Goal: Communication & Community: Answer question/provide support

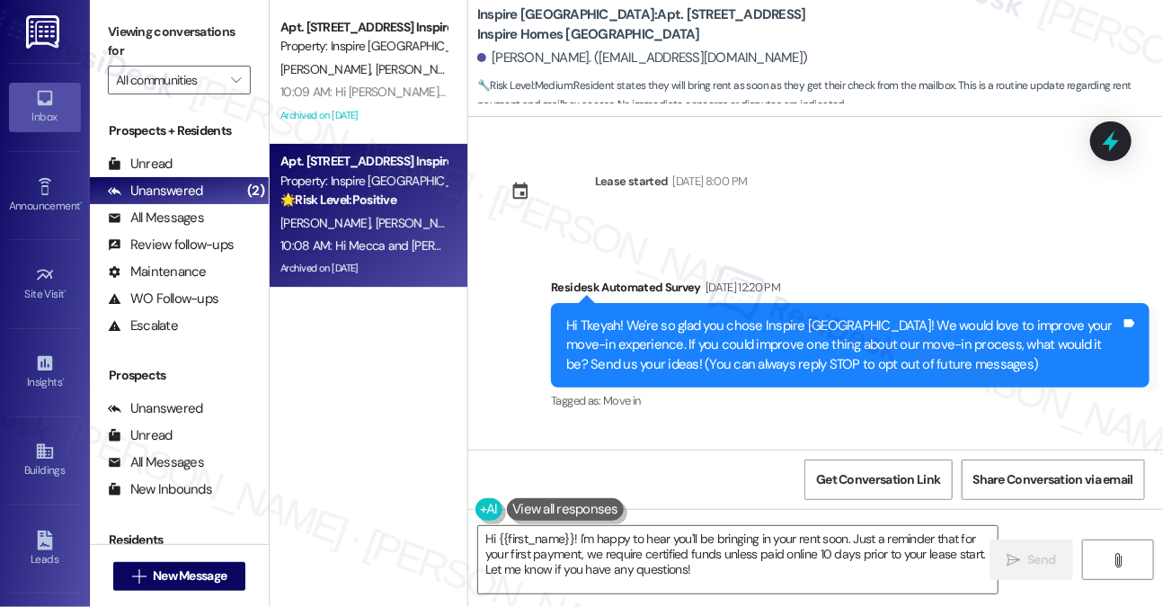
scroll to position [2194, 0]
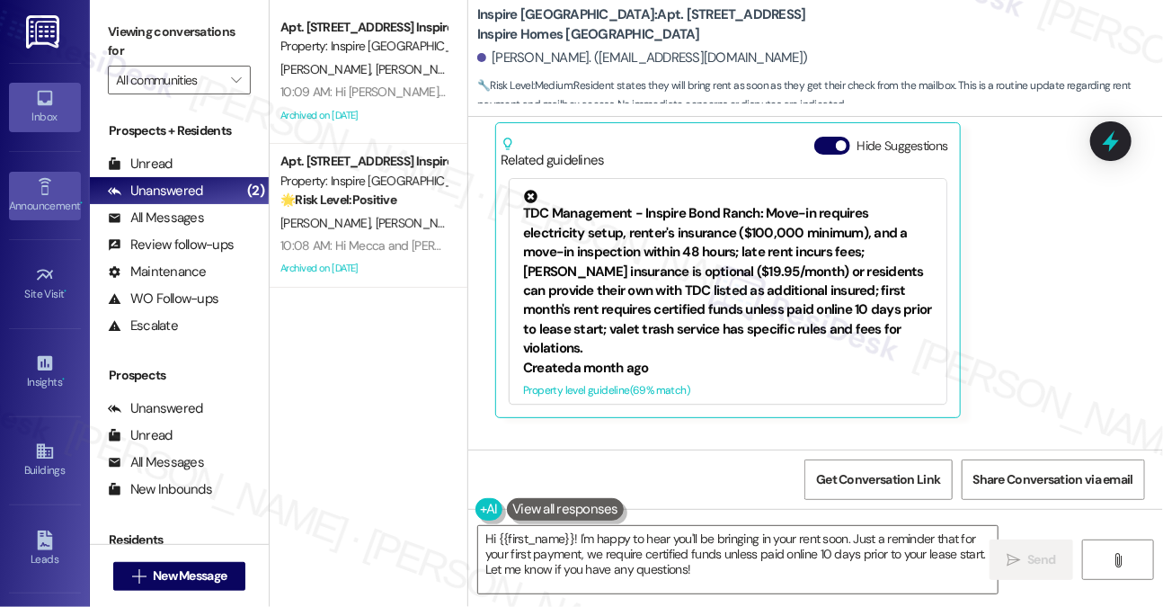
click at [54, 178] on link "Announcement •" at bounding box center [45, 196] width 72 height 49
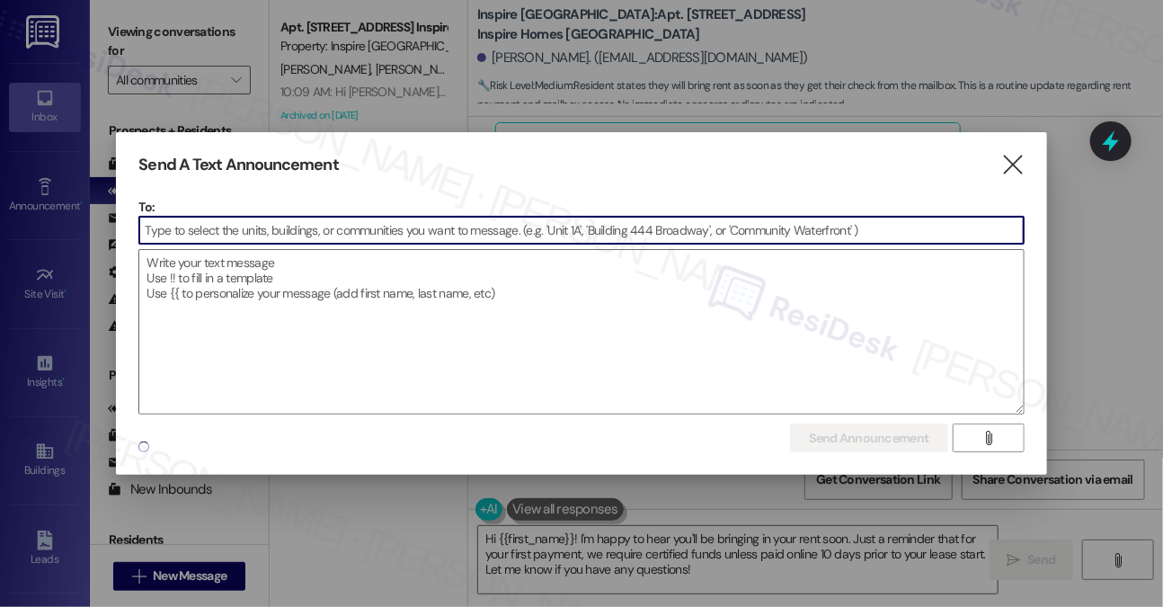
click at [315, 233] on input at bounding box center [581, 230] width 884 height 27
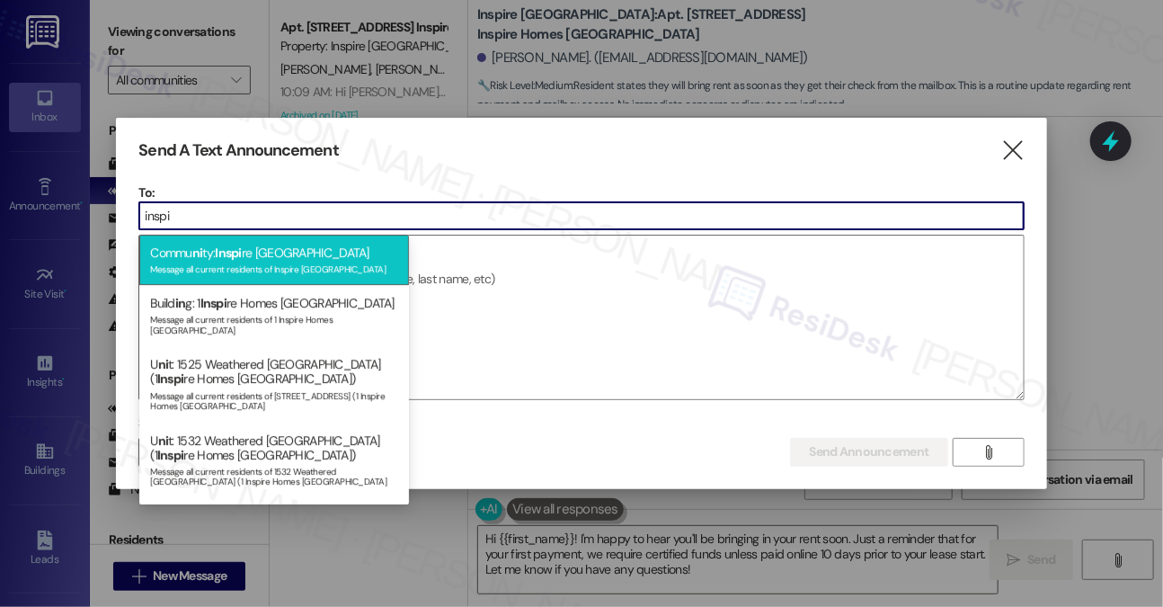
type input "inspi"
click at [248, 247] on div "Commu ni ty: Inspi re Bond Ranch Message all current residents of Inspire [GEOG…" at bounding box center [274, 260] width 270 height 51
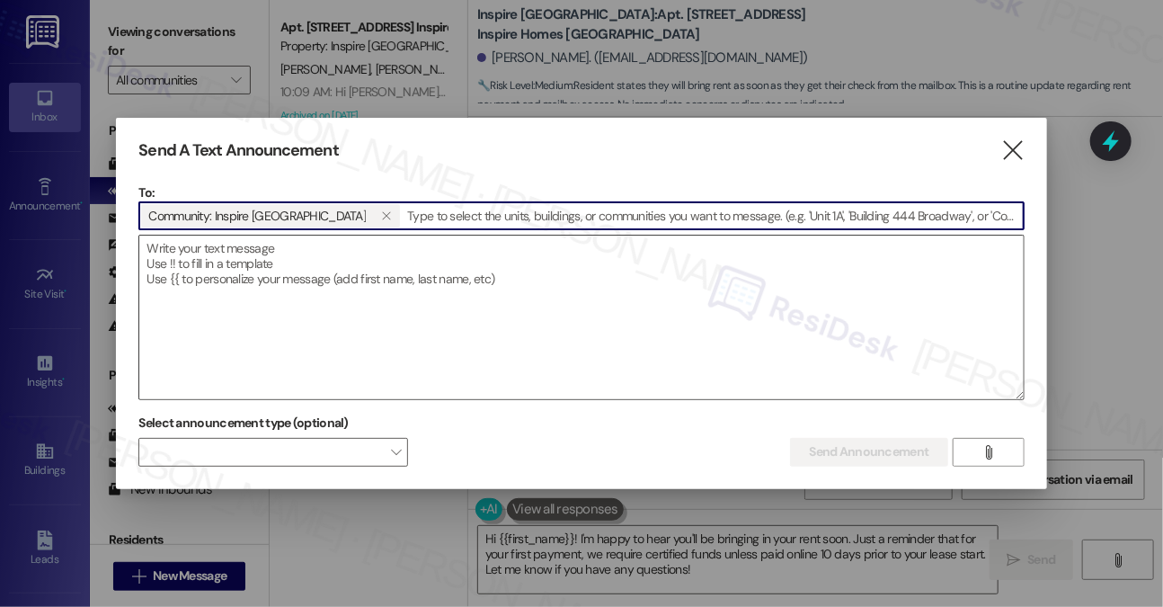
click at [245, 260] on textarea at bounding box center [581, 318] width 884 height 164
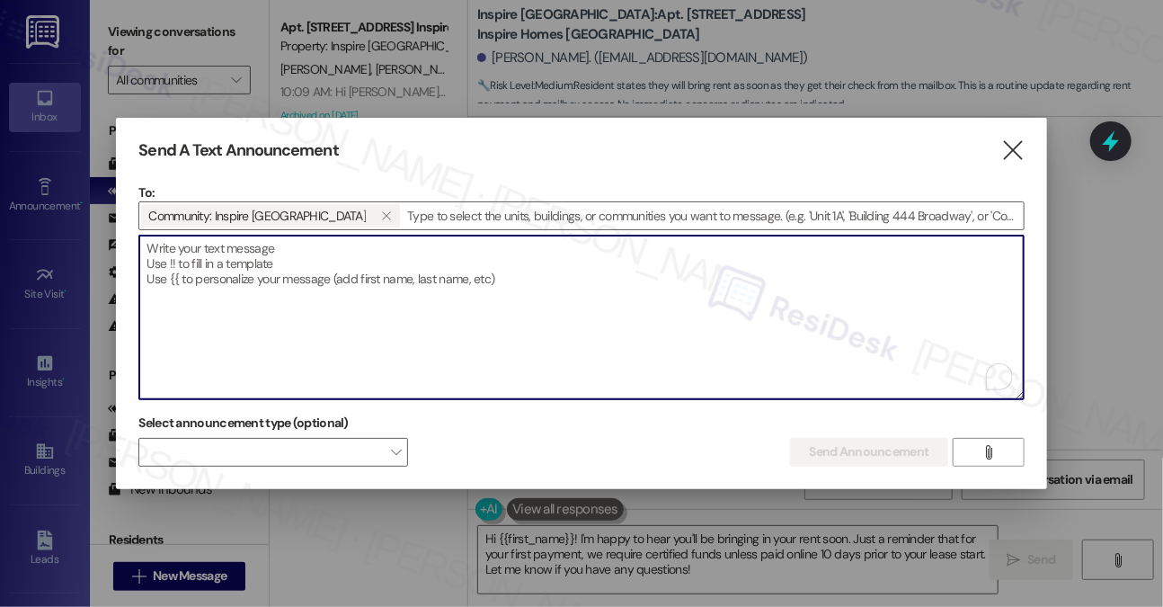
paste textarea "Hi {{first_name}}, We will be doing a site-wide exterior pest control treatment…"
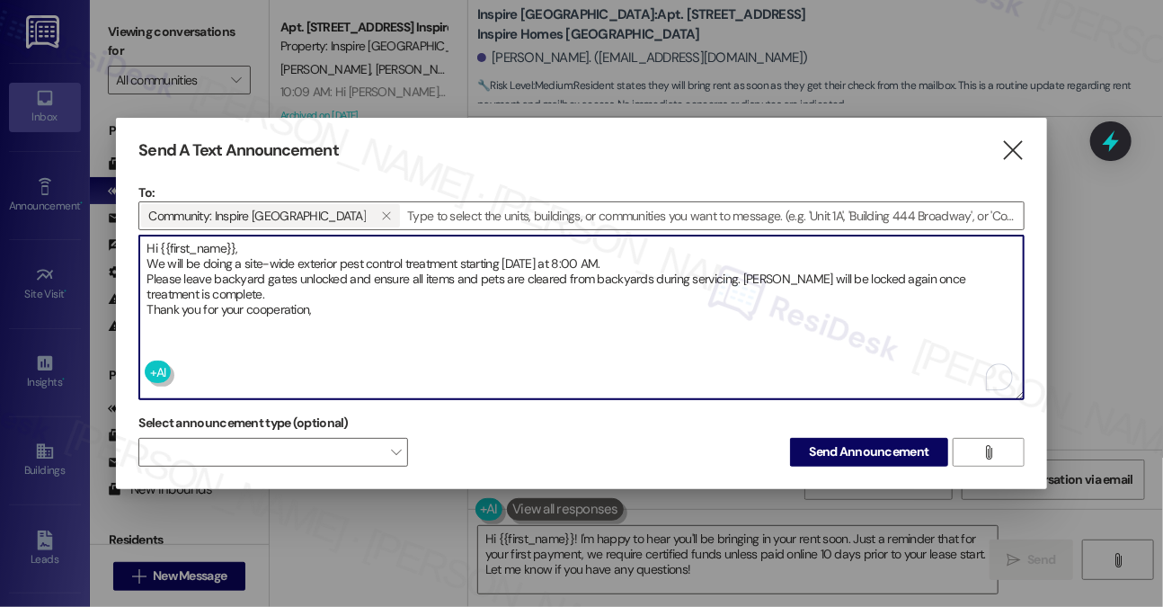
click at [261, 262] on textarea "Hi {{first_name}}, We will be doing a site-wide exterior pest control treatment…" at bounding box center [581, 318] width 884 height 164
click at [327, 272] on textarea "Hi {{first_name}}, We will be doing a site-wide exterior pest control treatment…" at bounding box center [581, 318] width 884 height 164
click at [307, 298] on textarea "Hi {{first_name}}, We will be doing a site-wide exterior pest control treatment…" at bounding box center [581, 318] width 884 height 164
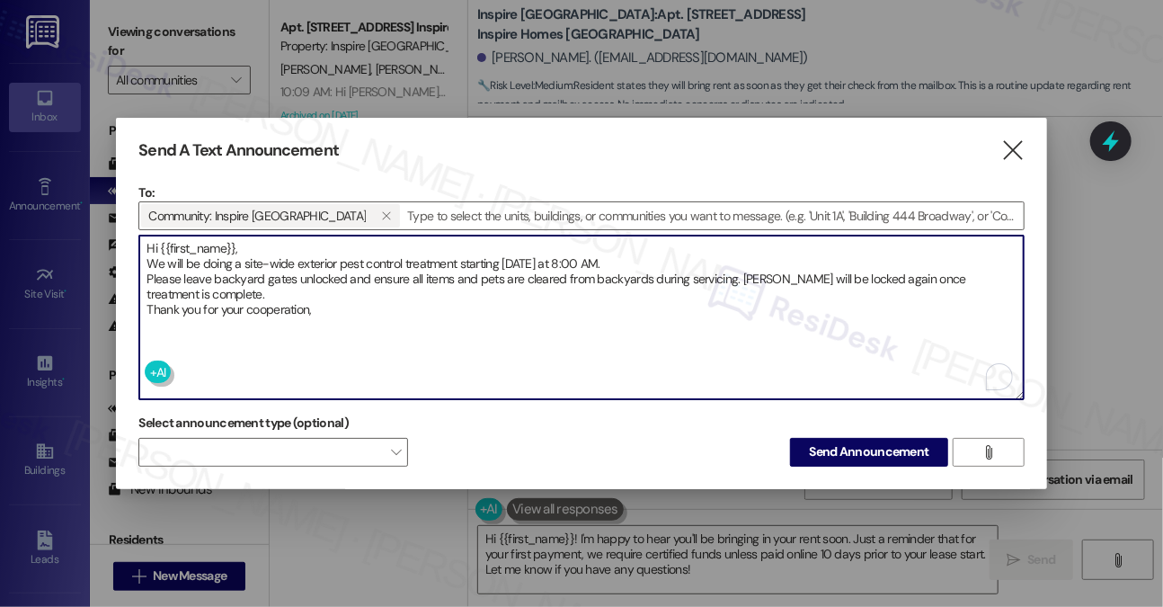
click at [307, 298] on textarea "Hi {{first_name}}, We will be doing a site-wide exterior pest control treatment…" at bounding box center [581, 318] width 884 height 164
click at [295, 295] on textarea "Hi {{first_name}}, We will be doing a site-wide exterior pest control treatment…" at bounding box center [581, 318] width 884 height 164
click at [335, 306] on textarea "Hi {{first_name}}, We will be doing a site-wide exterior pest control treatment…" at bounding box center [581, 318] width 884 height 164
type textarea "Hi {{first_name}}, We will be doing a site-wide exterior pest control treatment…"
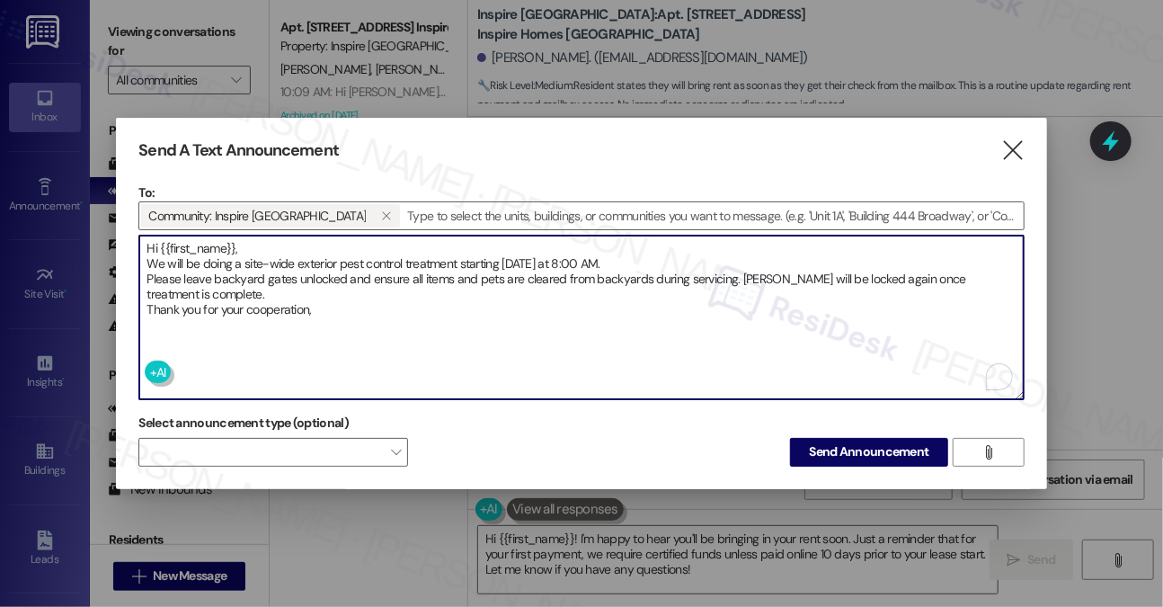
click at [1029, 154] on div "Send A Text Announcement  To: Community: Inspire Bond Ranch   Drop image fil…" at bounding box center [581, 303] width 931 height 371
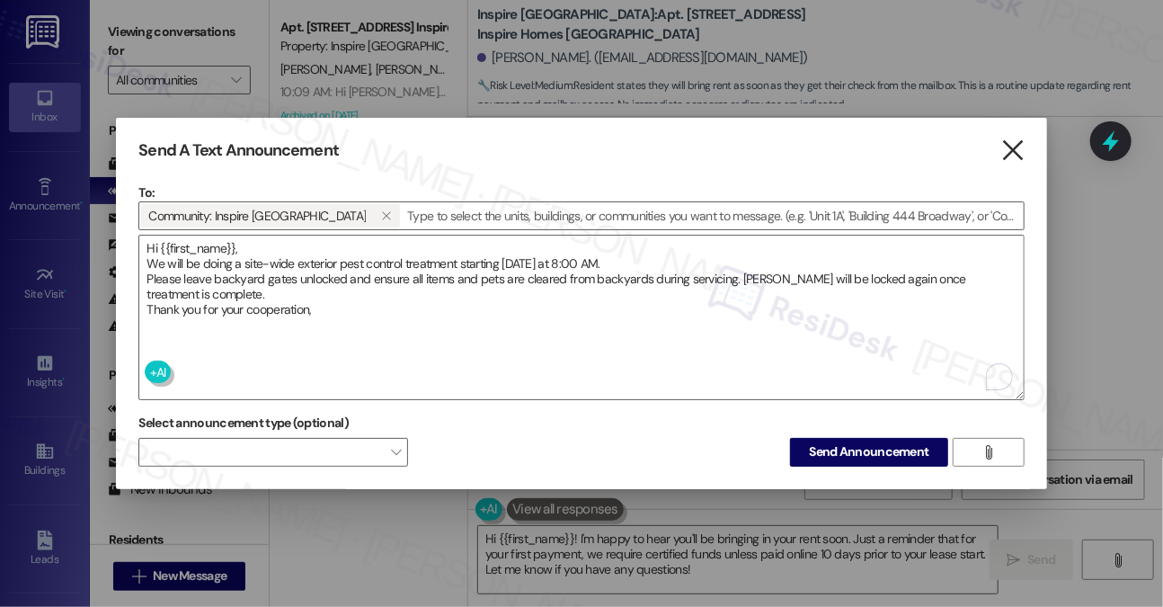
click at [1020, 145] on icon "" at bounding box center [1013, 150] width 24 height 19
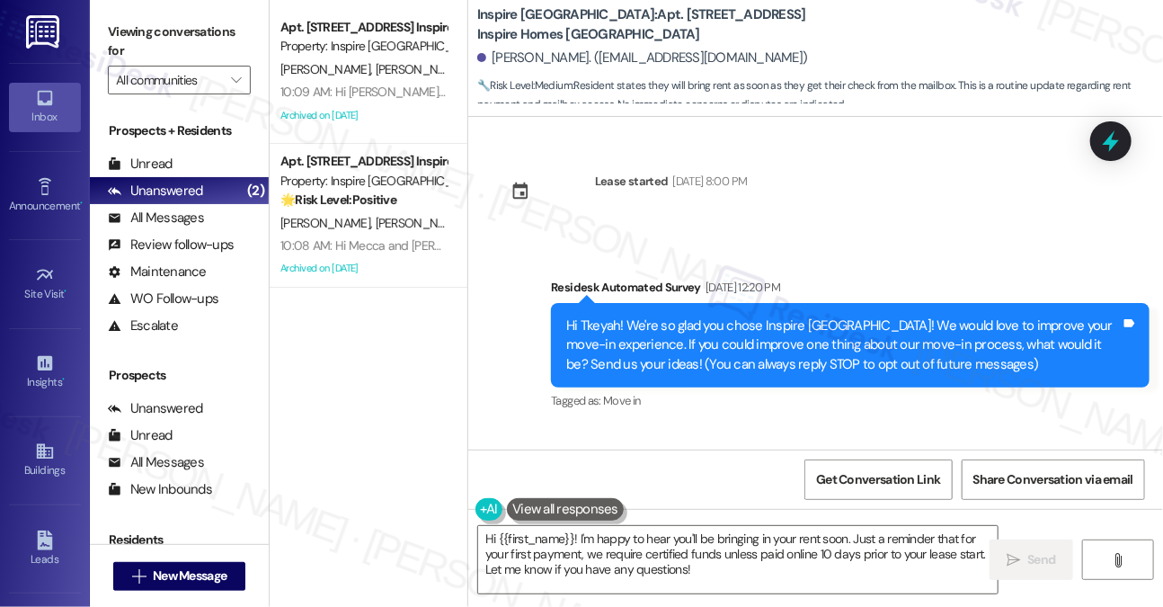
scroll to position [539, 0]
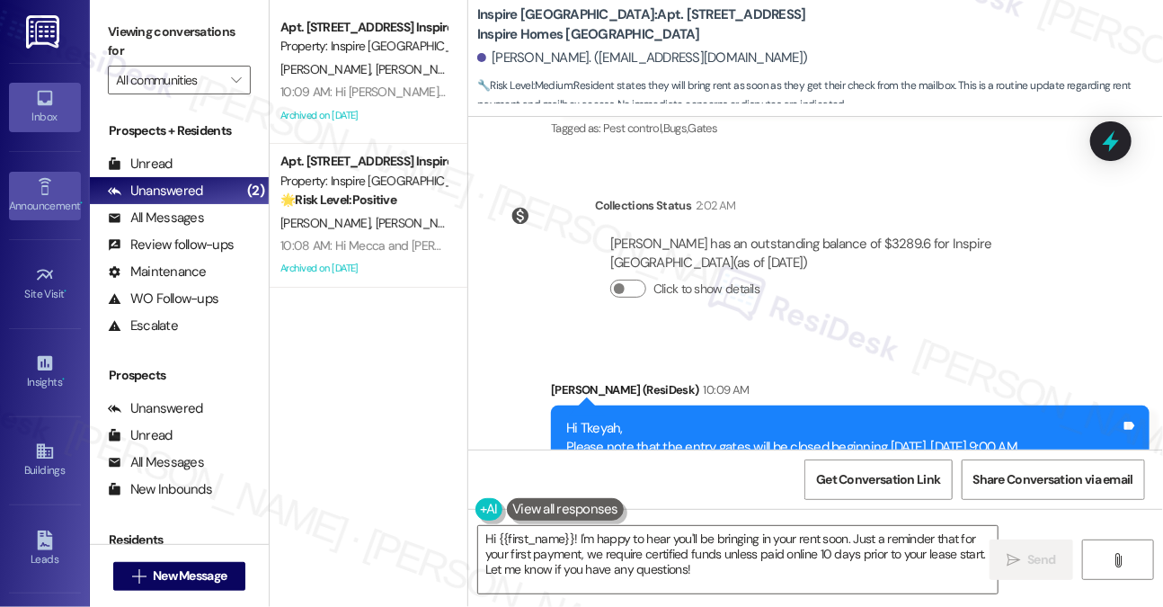
click at [40, 207] on div "Announcement •" at bounding box center [45, 206] width 90 height 18
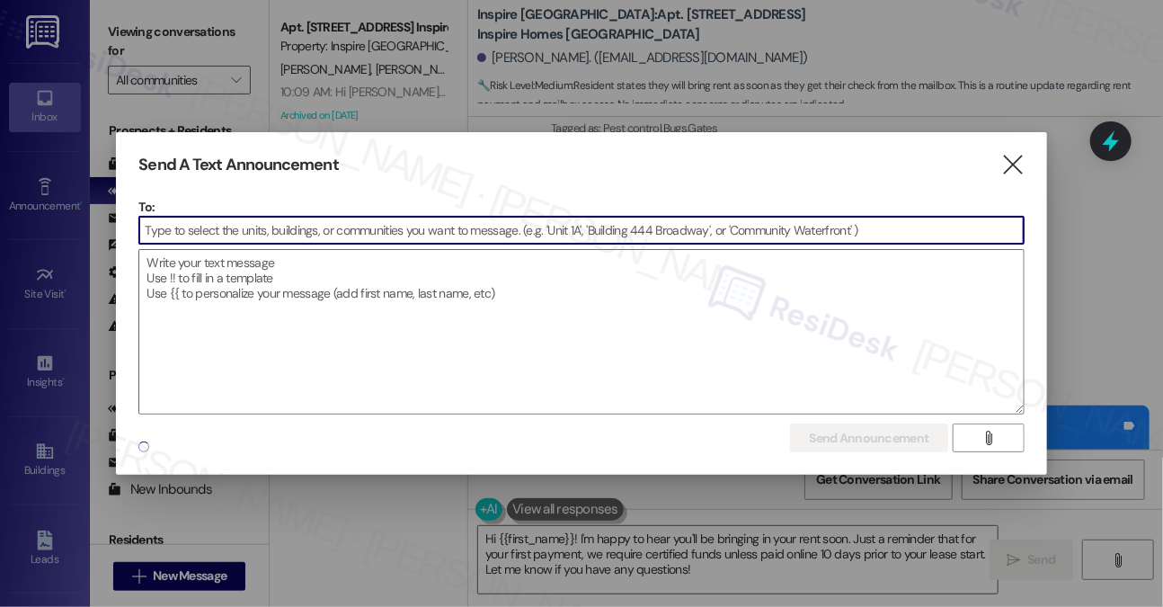
click at [370, 229] on input at bounding box center [581, 230] width 884 height 27
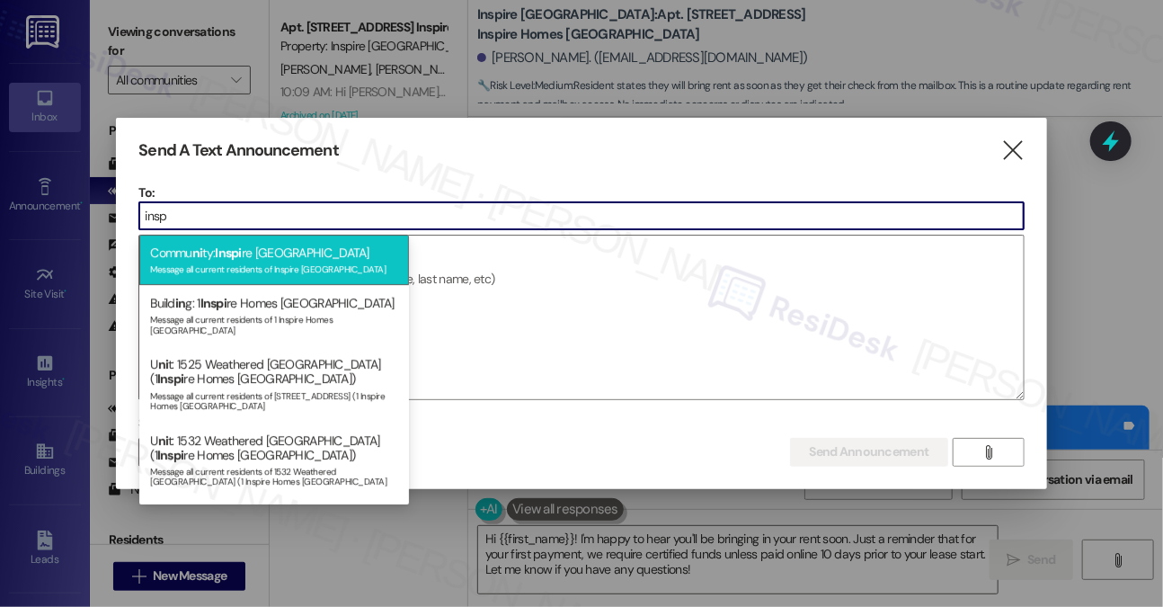
type input "insp"
click at [272, 260] on div "Commu ni ty: Inspi re Bond Ranch Message all current residents of Inspire [GEOG…" at bounding box center [274, 260] width 270 height 51
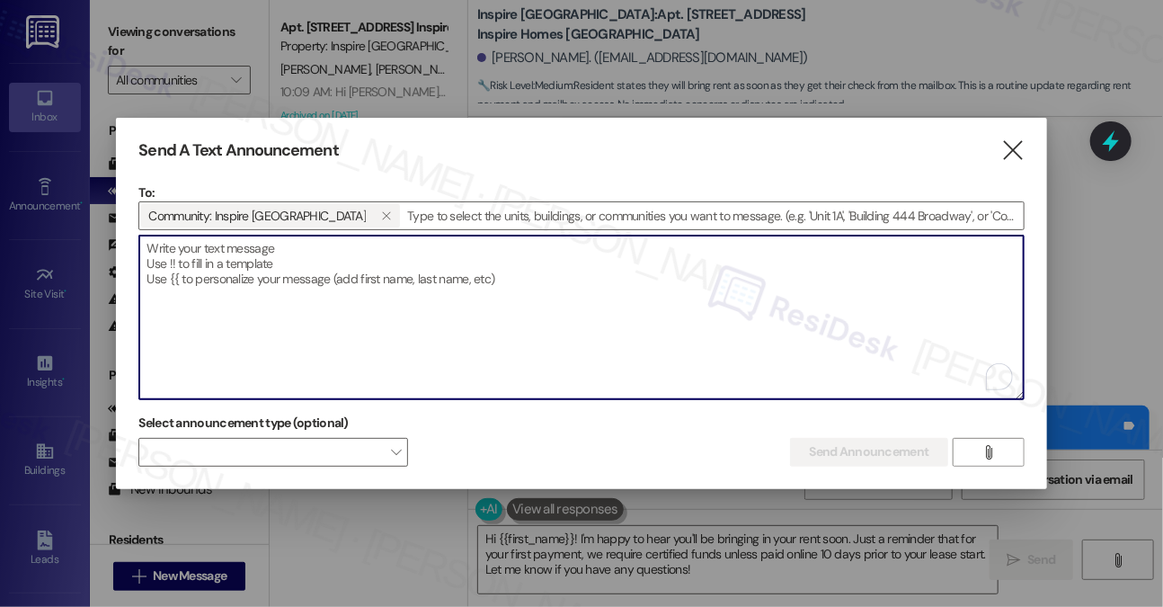
click at [271, 269] on textarea "To enrich screen reader interactions, please activate Accessibility in Grammarl…" at bounding box center [581, 318] width 884 height 164
paste textarea "Hi {{first_name}}, We will be doing a site-wide exterior pest control treatment…"
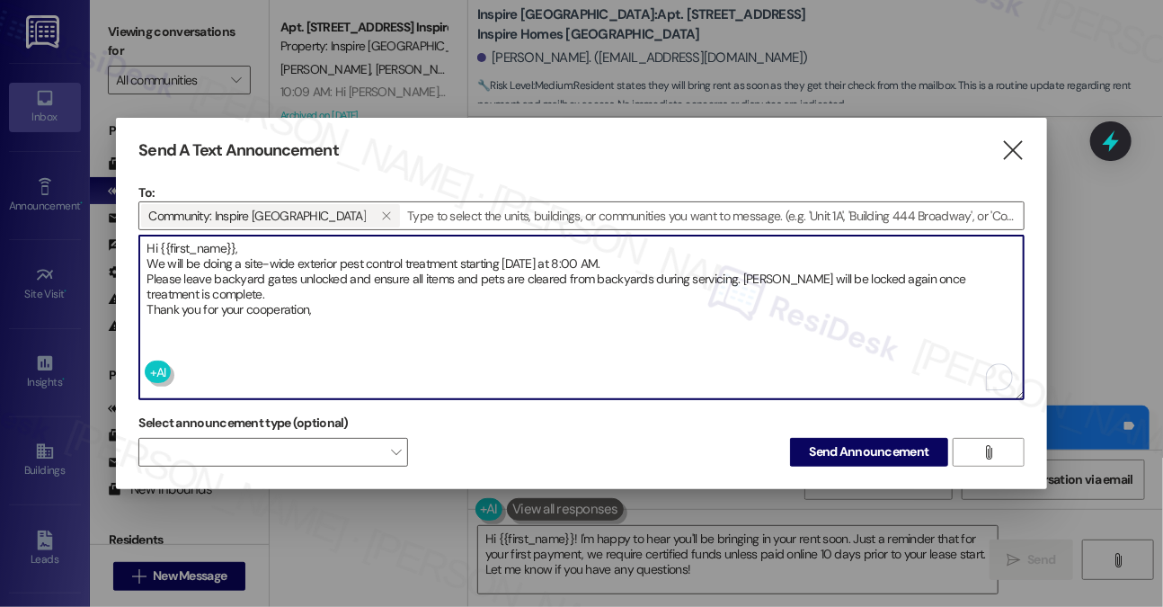
click at [261, 265] on textarea "Hi {{first_name}}, We will be doing a site-wide exterior pest control treatment…" at bounding box center [581, 318] width 884 height 164
click at [324, 294] on textarea "Hi {{first_name}}, We will be doing a site-wide exterior pest control treatment…" at bounding box center [581, 318] width 884 height 164
click at [329, 307] on textarea "Hi {{first_name}}, We will be doing a site-wide exterior pest control treatment…" at bounding box center [581, 318] width 884 height 164
click at [339, 297] on textarea "Hi {{first_name}}, We will be doing a site-wide exterior pest control treatment…" at bounding box center [581, 318] width 884 height 164
click at [277, 283] on textarea "Hi {{first_name}}, We will be doing a site-wide exterior pest control treatment…" at bounding box center [581, 318] width 884 height 164
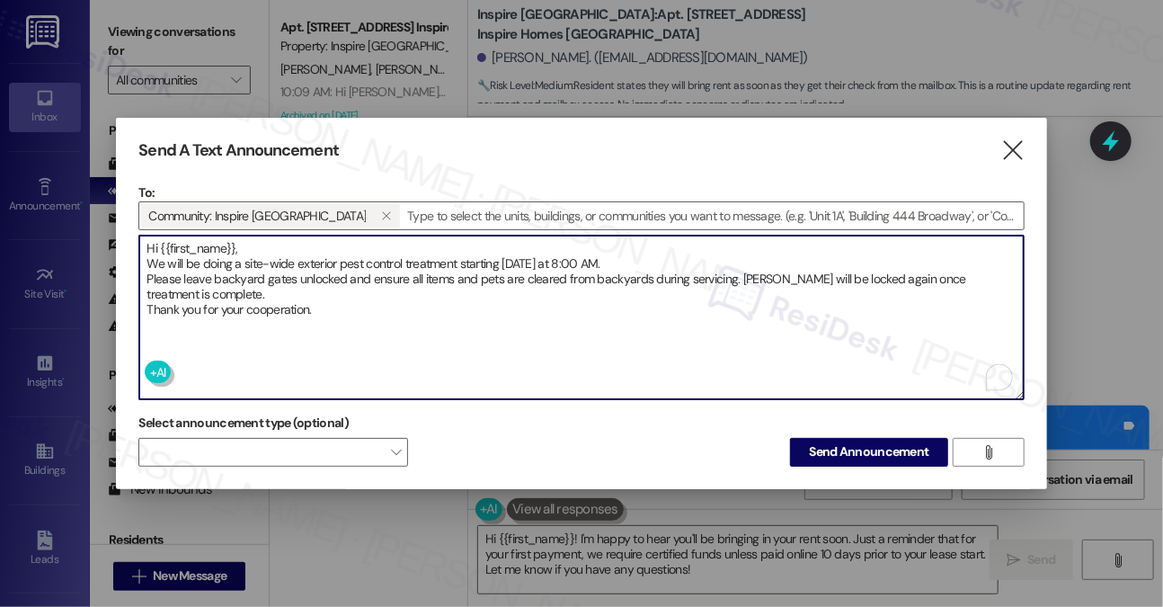
click at [277, 283] on textarea "Hi {{first_name}}, We will be doing a site-wide exterior pest control treatment…" at bounding box center [581, 318] width 884 height 164
click at [272, 283] on textarea "Hi {{first_name}}, We will be doing a site-wide exterior pest control treatment…" at bounding box center [581, 318] width 884 height 164
click at [147, 258] on textarea "Hi {{first_name}}, We will be doing a site-wide exterior pest control treatment…" at bounding box center [581, 318] width 884 height 164
click at [147, 270] on textarea "Hi {{first_name}}, We will be doing a site-wide exterior pest control treatment…" at bounding box center [581, 318] width 884 height 164
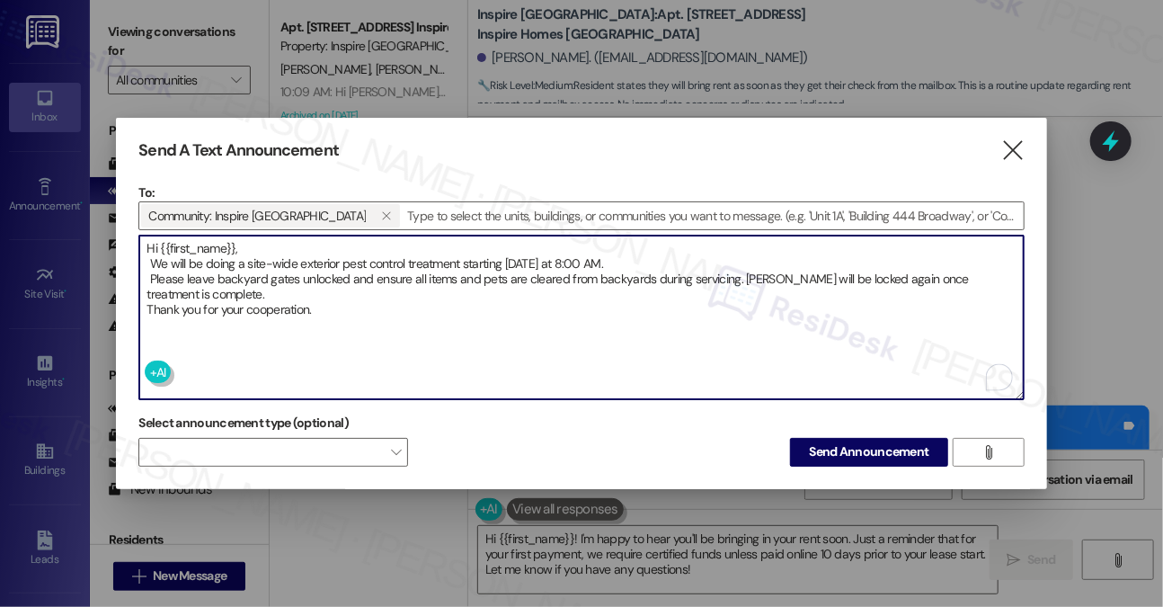
click at [148, 297] on textarea "Hi {{first_name}}, We will be doing a site-wide exterior pest control treatment…" at bounding box center [581, 318] width 884 height 164
click at [263, 305] on textarea "Hi {{first_name}}, We will be doing a site-wide exterior pest control treatment…" at bounding box center [581, 318] width 884 height 164
click at [276, 305] on textarea "Hi {{first_name}}, We will be doing a site-wide exterior pest control treatment…" at bounding box center [581, 318] width 884 height 164
type textarea "Hi {{first_name}}, We will be doing a site-wide exterior pest control treatment…"
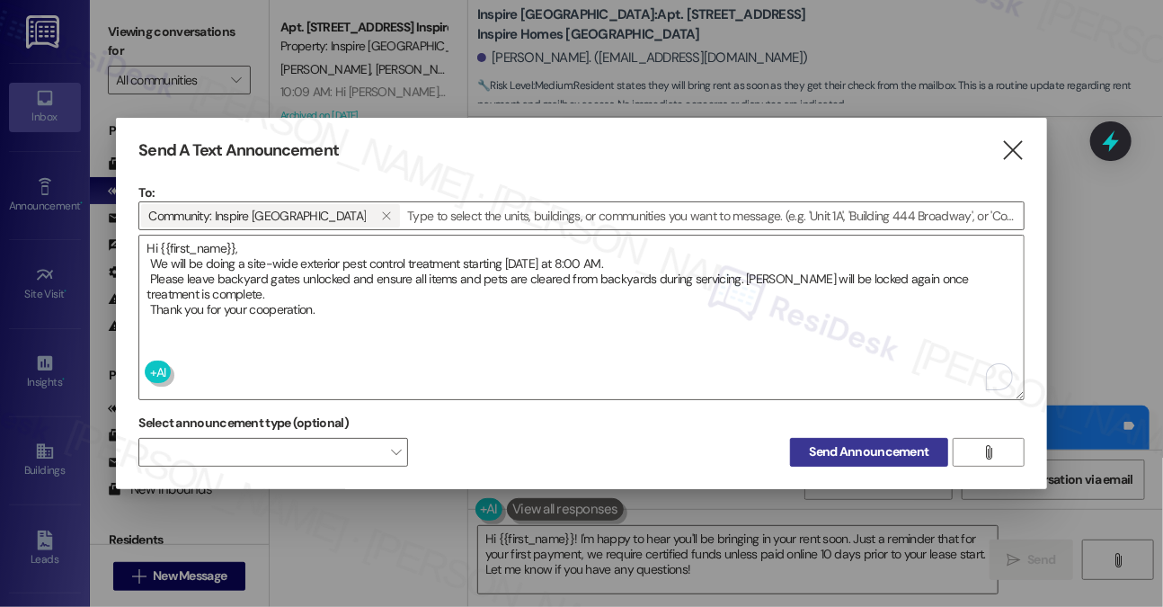
click at [858, 442] on span "Send Announcement" at bounding box center [869, 451] width 120 height 19
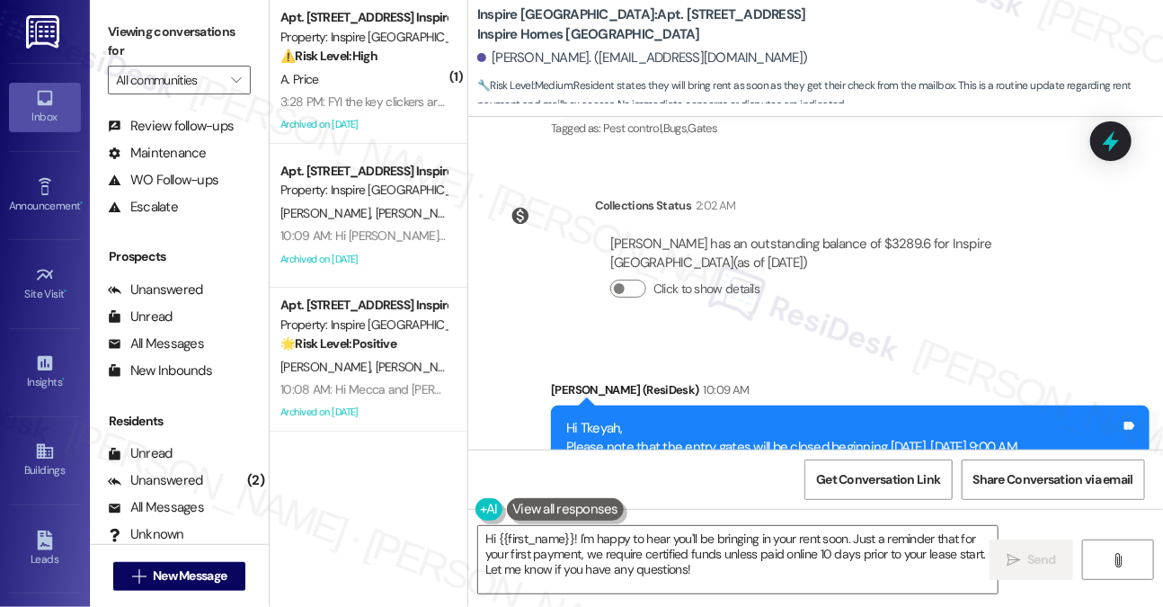
scroll to position [206, 0]
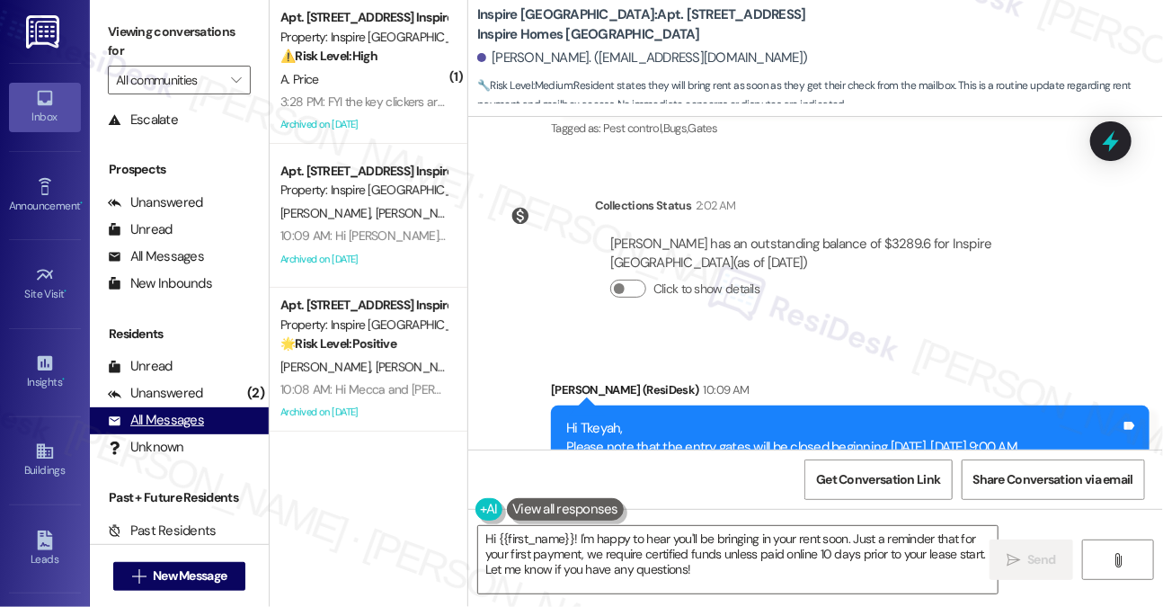
click at [173, 427] on div "All Messages" at bounding box center [156, 420] width 96 height 19
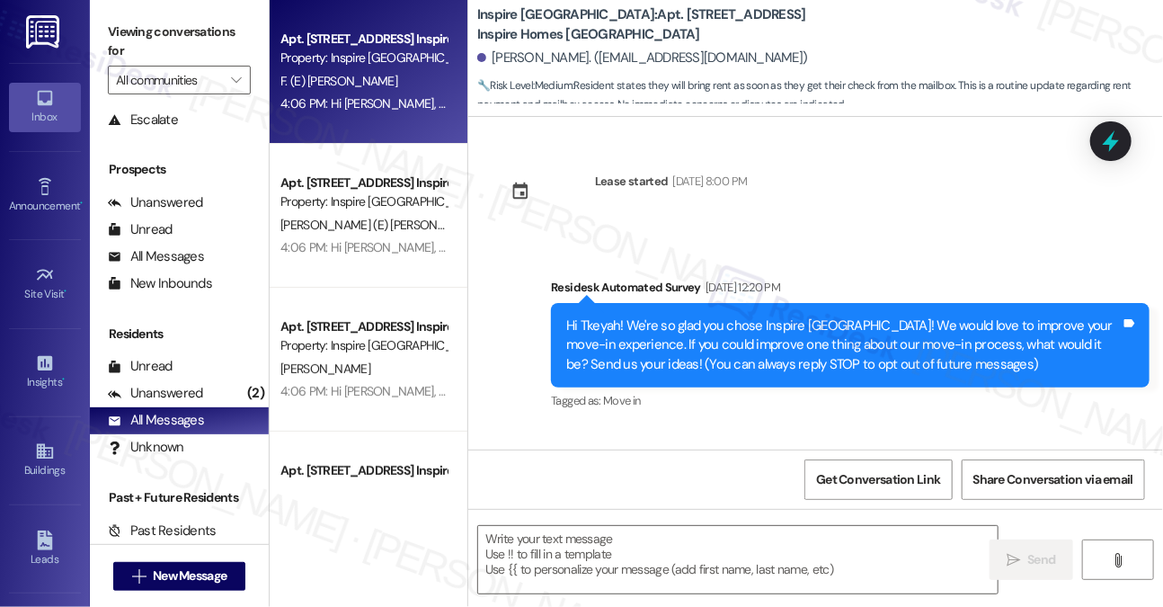
click at [428, 122] on div "Apt. [STREET_ADDRESS] Inspire Homes Bonds Ranch Property: Inspire Bond Ranch F.…" at bounding box center [369, 72] width 198 height 144
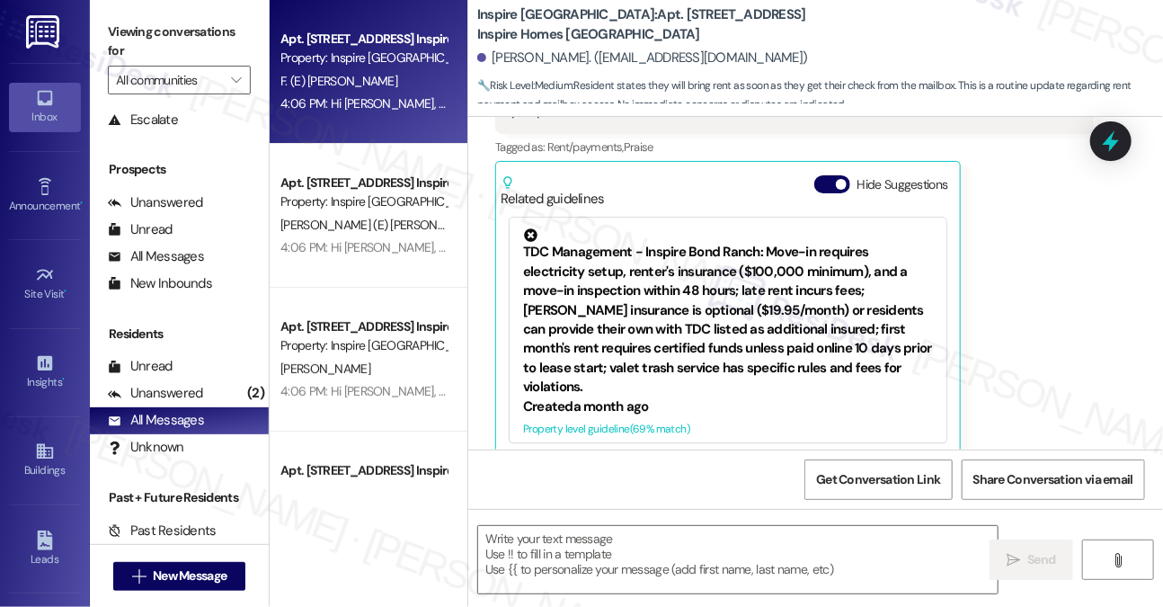
type textarea "Fetching suggested responses. Please feel free to read through the conversation…"
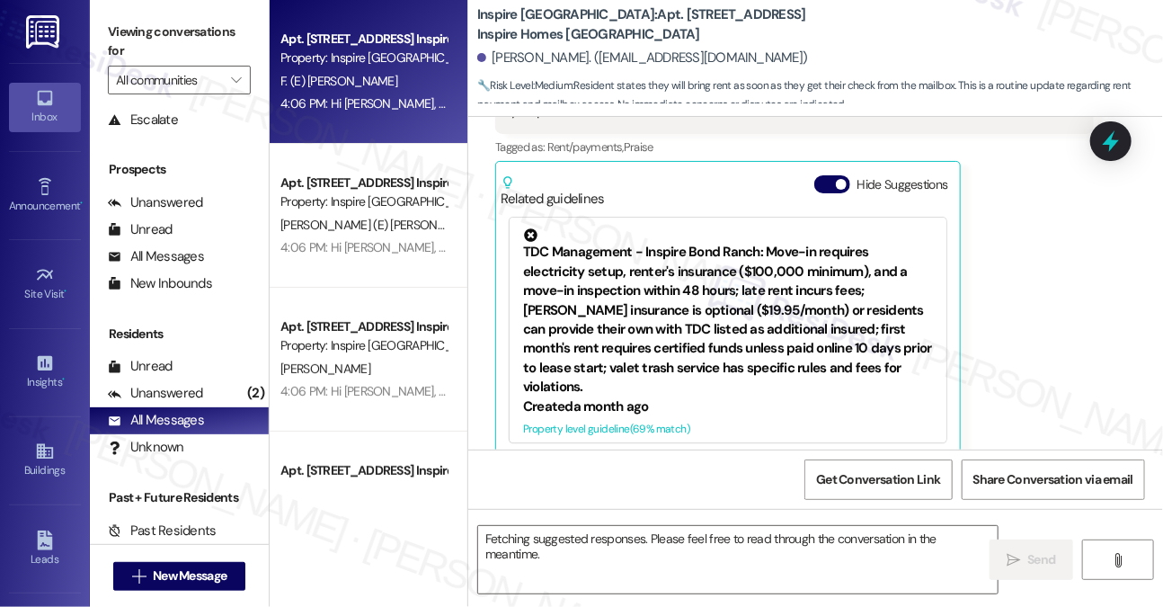
scroll to position [696, 0]
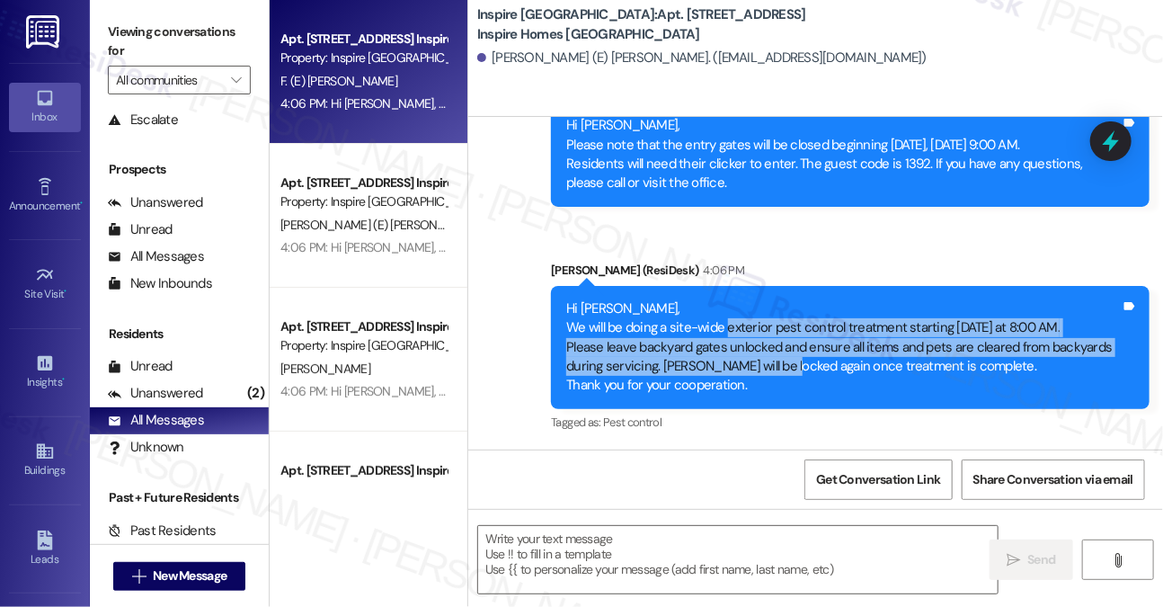
drag, startPoint x: 719, startPoint y: 324, endPoint x: 780, endPoint y: 361, distance: 71.9
click at [780, 361] on div "Hi [PERSON_NAME], We will be doing a site-wide exterior pest control treatment …" at bounding box center [843, 347] width 555 height 96
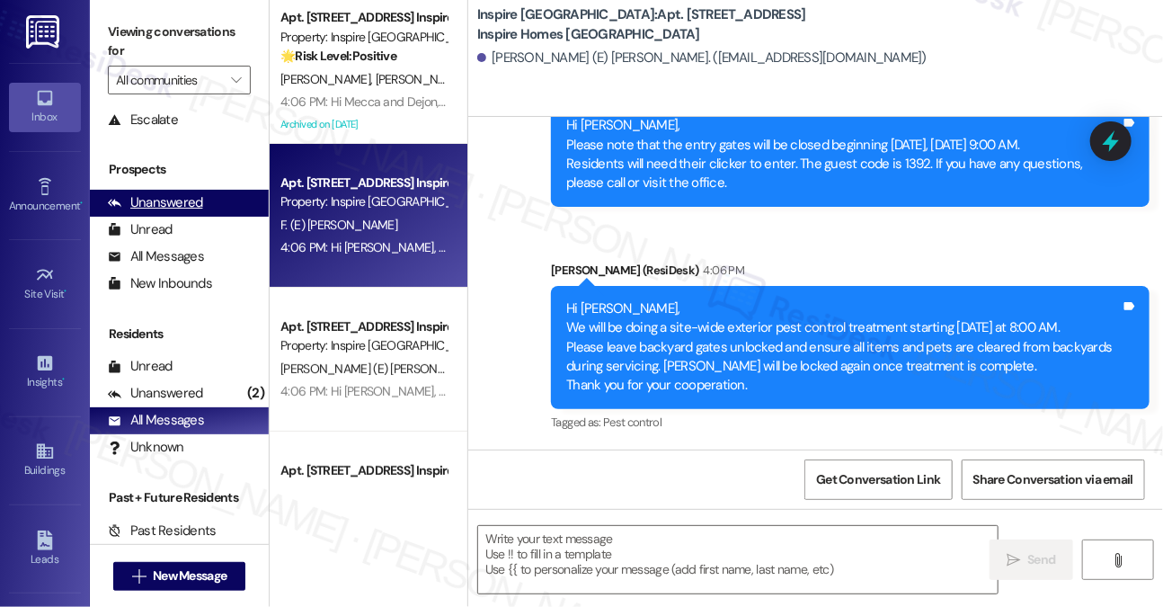
click at [165, 193] on div "Unanswered" at bounding box center [155, 202] width 95 height 19
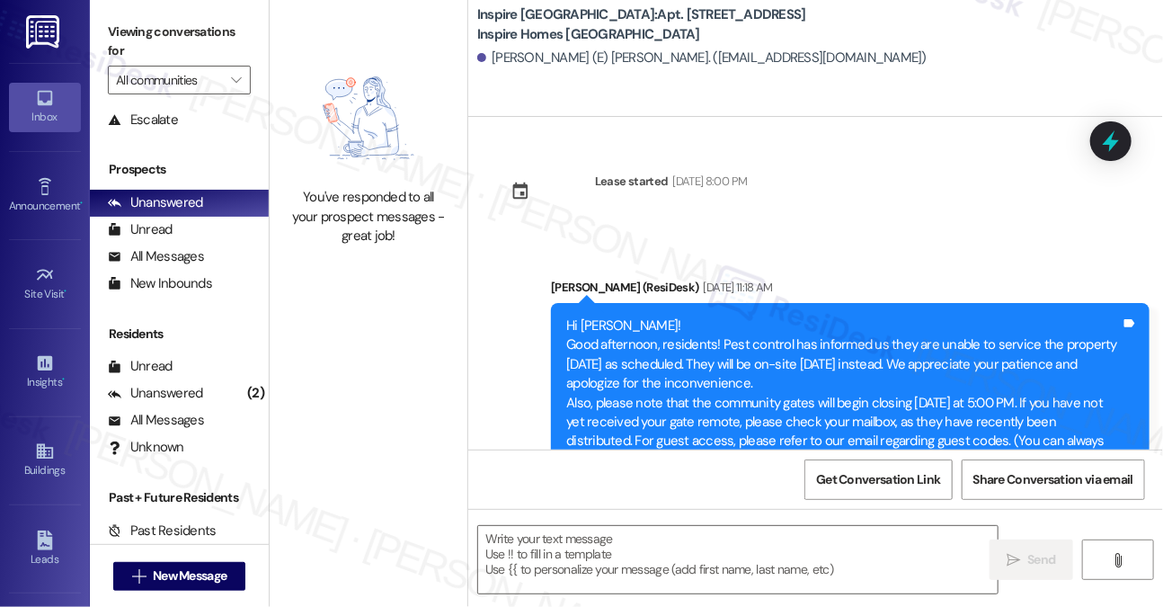
type textarea "Fetching suggested responses. Please feel free to read through the conversation…"
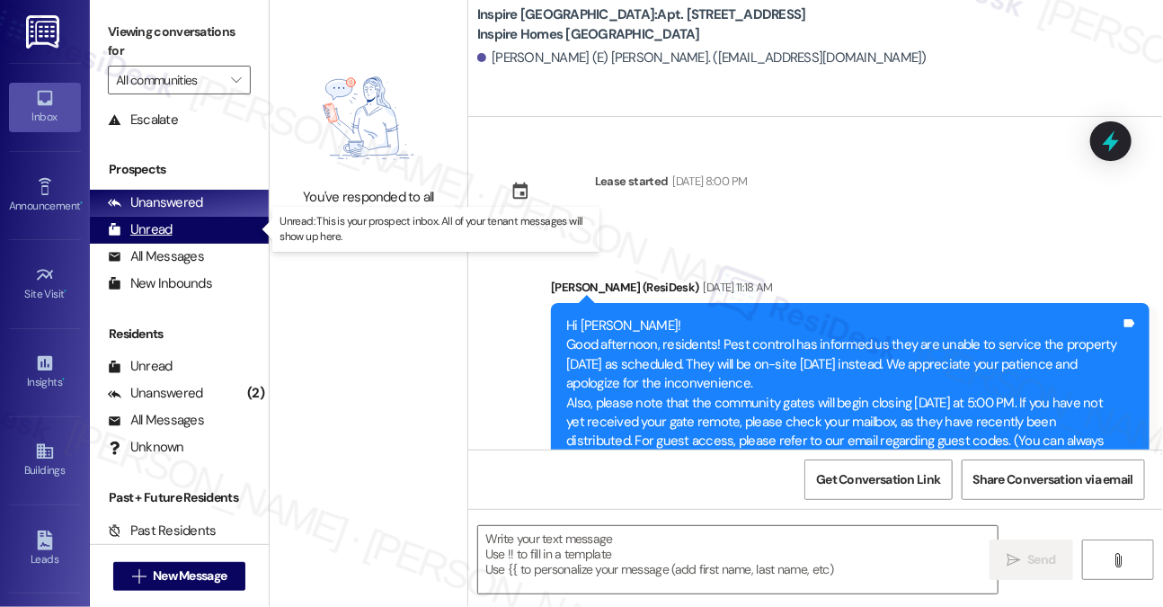
click at [154, 222] on div "Unread" at bounding box center [140, 229] width 65 height 19
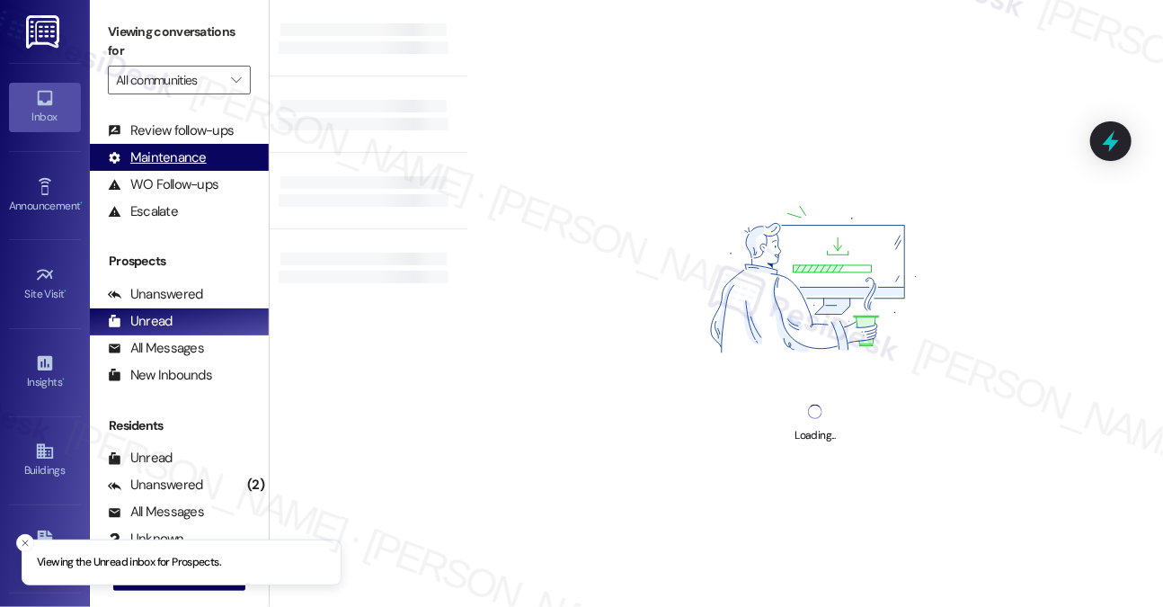
scroll to position [0, 0]
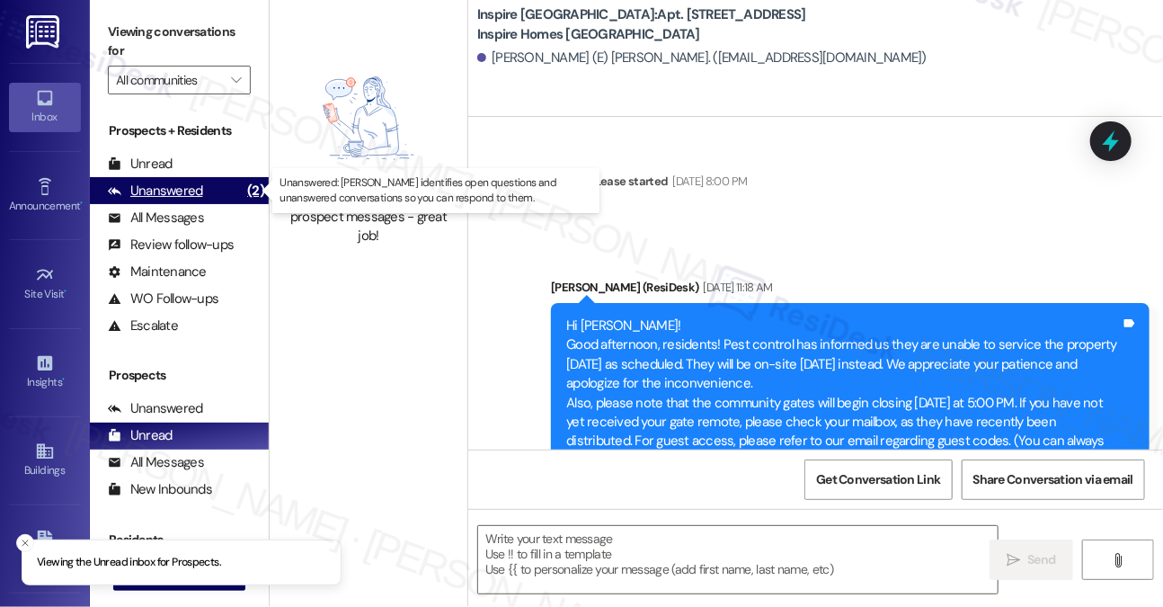
click at [174, 182] on div "Unanswered" at bounding box center [155, 191] width 95 height 19
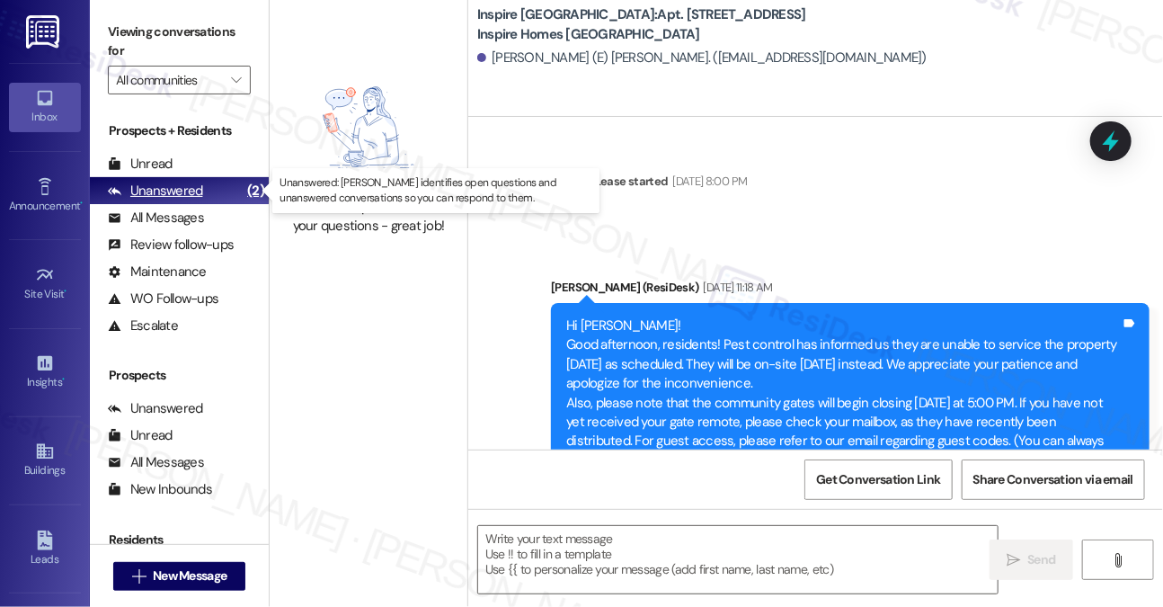
type textarea "Fetching suggested responses. Please feel free to read through the conversation…"
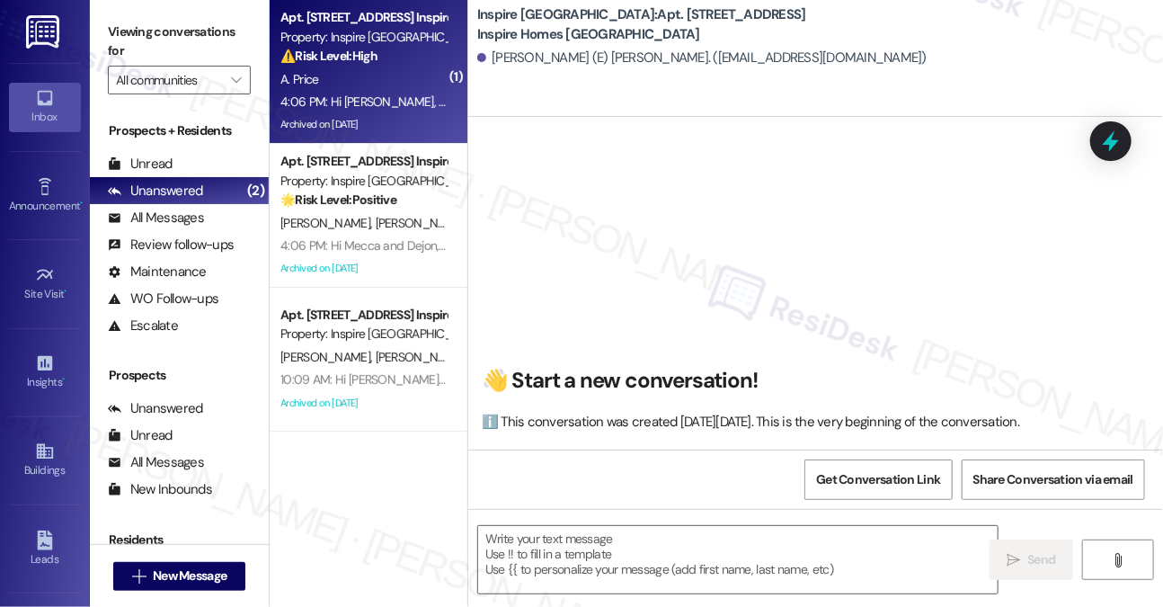
click at [352, 97] on div "4:06 PM: Hi [PERSON_NAME], We will be doing a site-wide exterior pest control t…" at bounding box center [1142, 102] width 1723 height 16
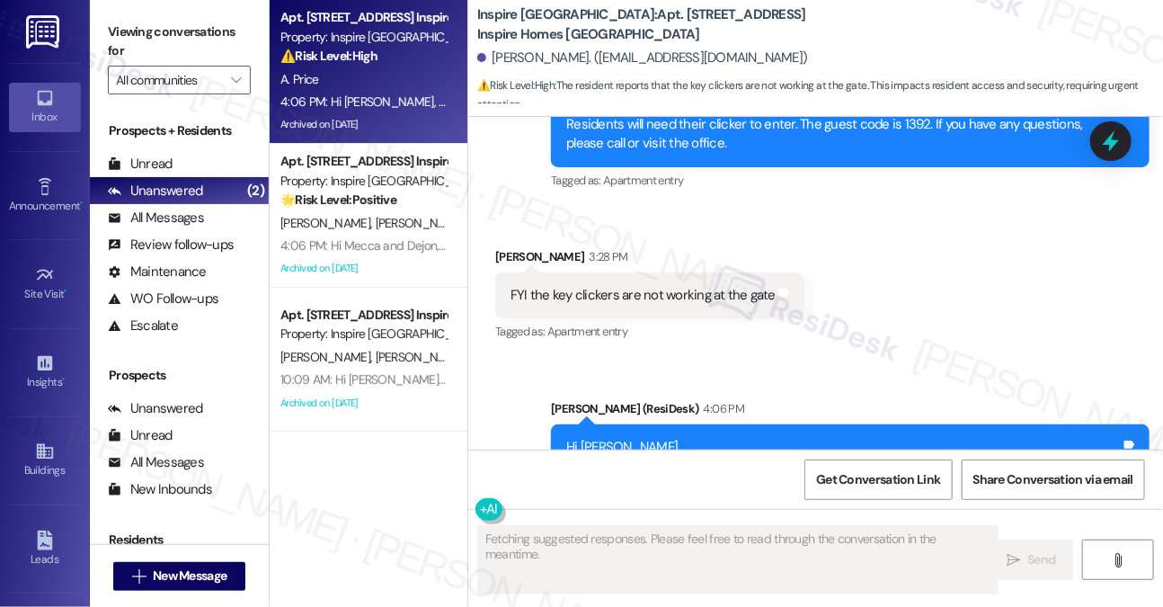
scroll to position [3314, 0]
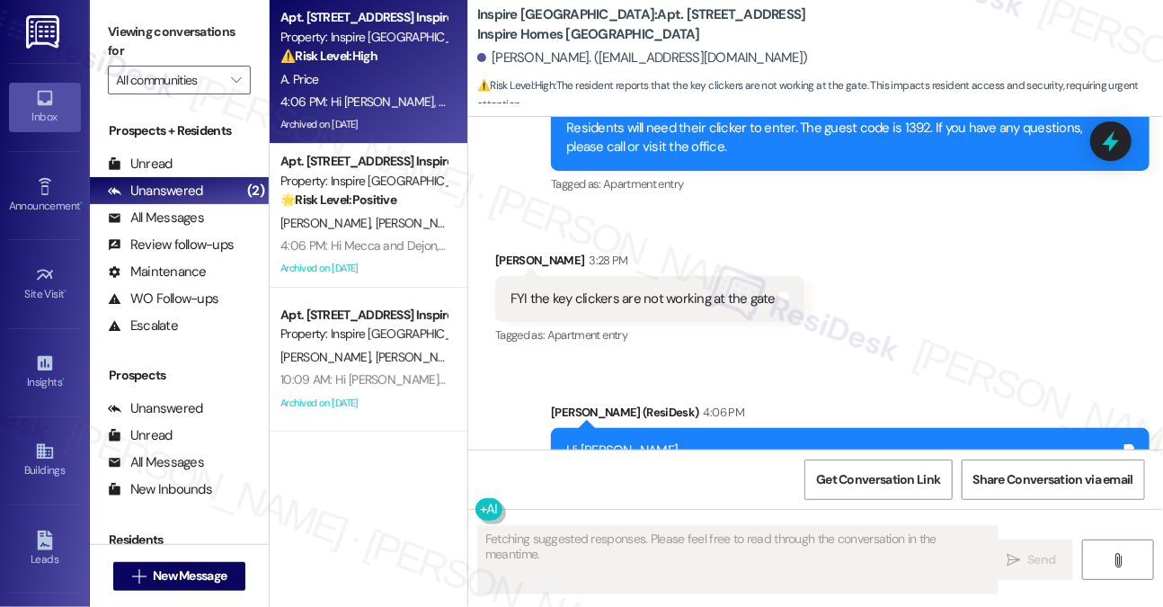
click at [587, 322] on div "FYI the key clickers are not working at the gate Tags and notes" at bounding box center [649, 299] width 309 height 46
click at [606, 308] on div "FYI the key clickers are not working at the gate" at bounding box center [643, 299] width 265 height 19
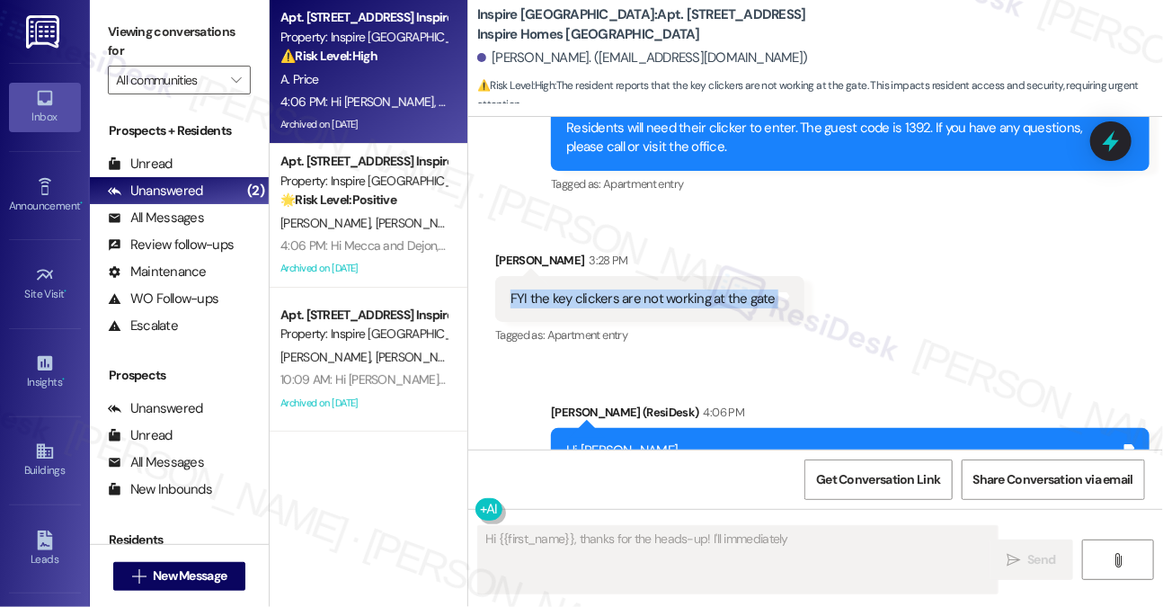
click at [606, 308] on div "FYI the key clickers are not working at the gate" at bounding box center [643, 299] width 265 height 19
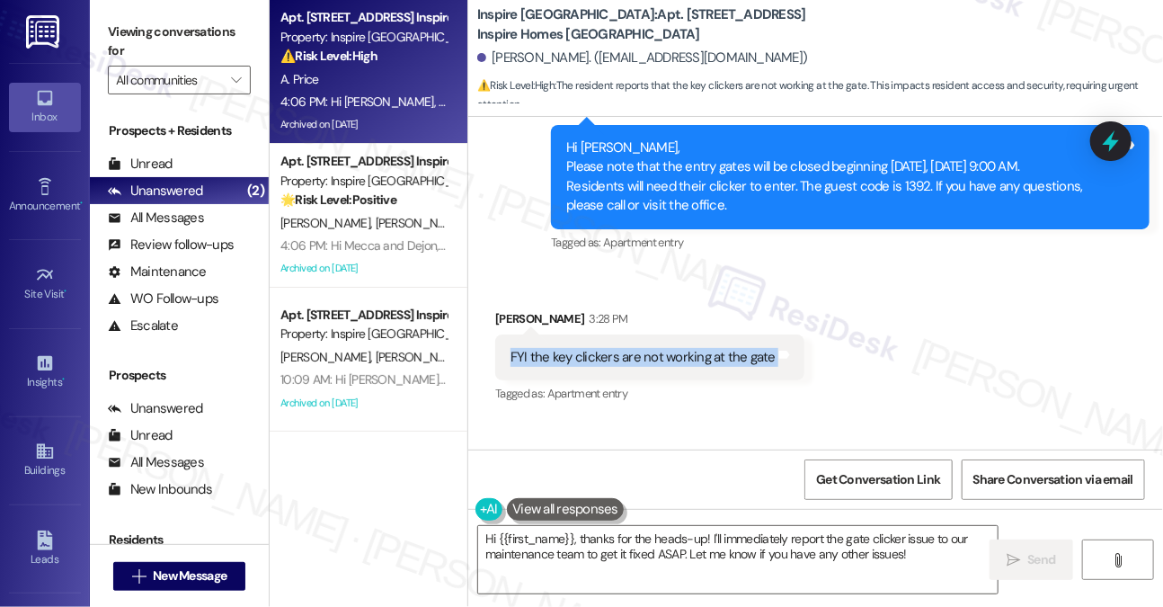
scroll to position [3224, 0]
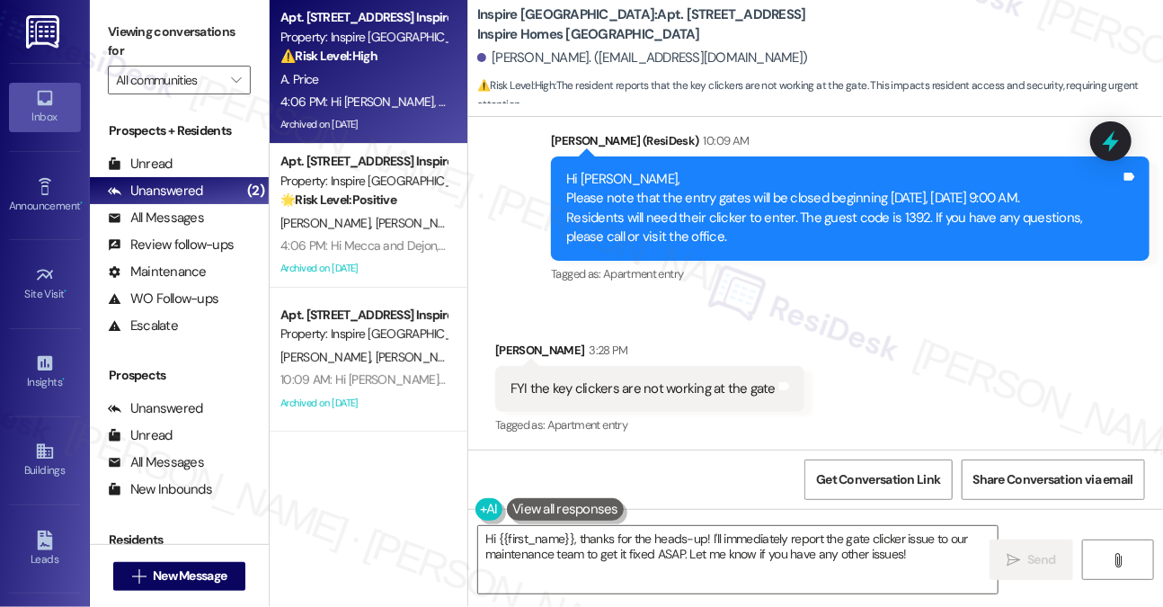
click at [719, 247] on div "Hi [PERSON_NAME], Please note that the entry gates will be closed beginning [DA…" at bounding box center [843, 208] width 555 height 77
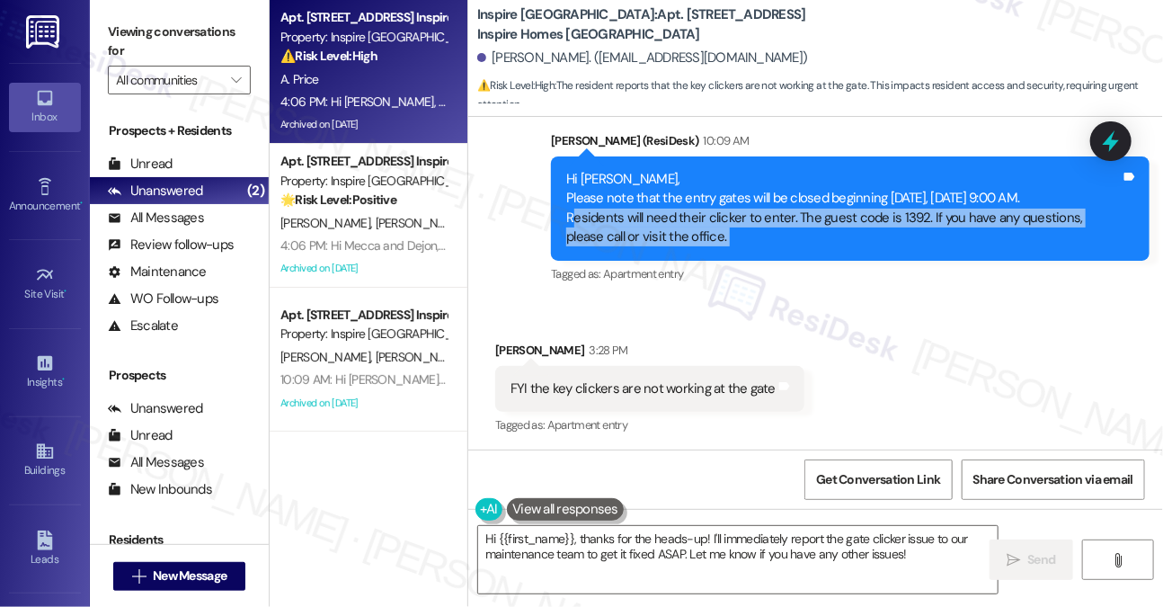
click at [719, 247] on div "Hi [PERSON_NAME], Please note that the entry gates will be closed beginning [DA…" at bounding box center [843, 208] width 555 height 77
click at [762, 247] on div "Hi [PERSON_NAME], Please note that the entry gates will be closed beginning [DA…" at bounding box center [843, 208] width 555 height 77
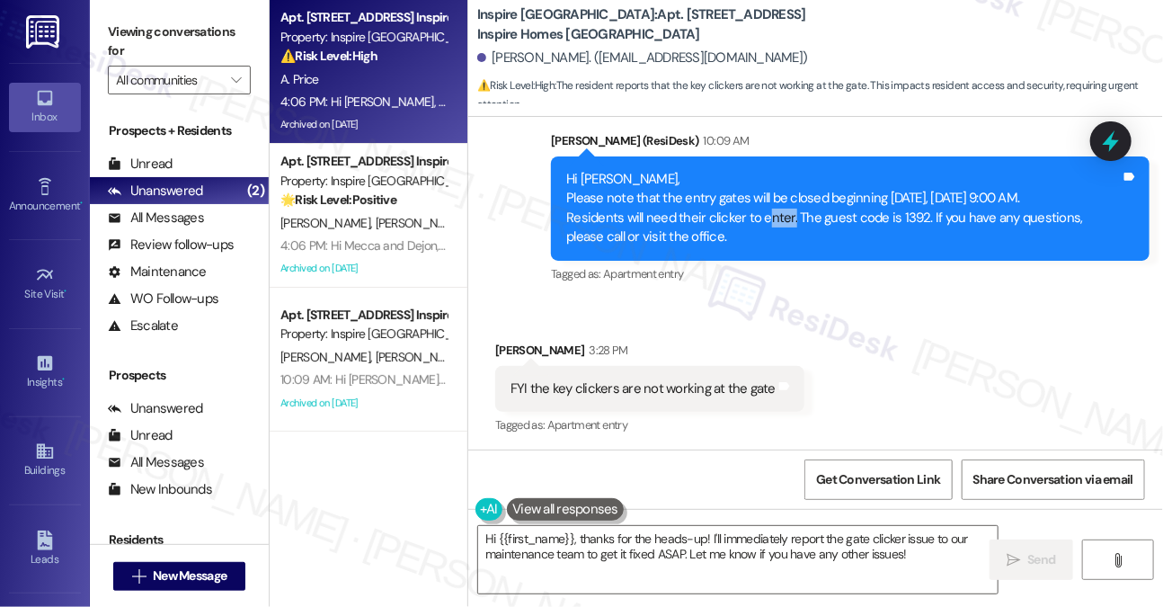
click at [762, 247] on div "Hi [PERSON_NAME], Please note that the entry gates will be closed beginning [DA…" at bounding box center [843, 208] width 555 height 77
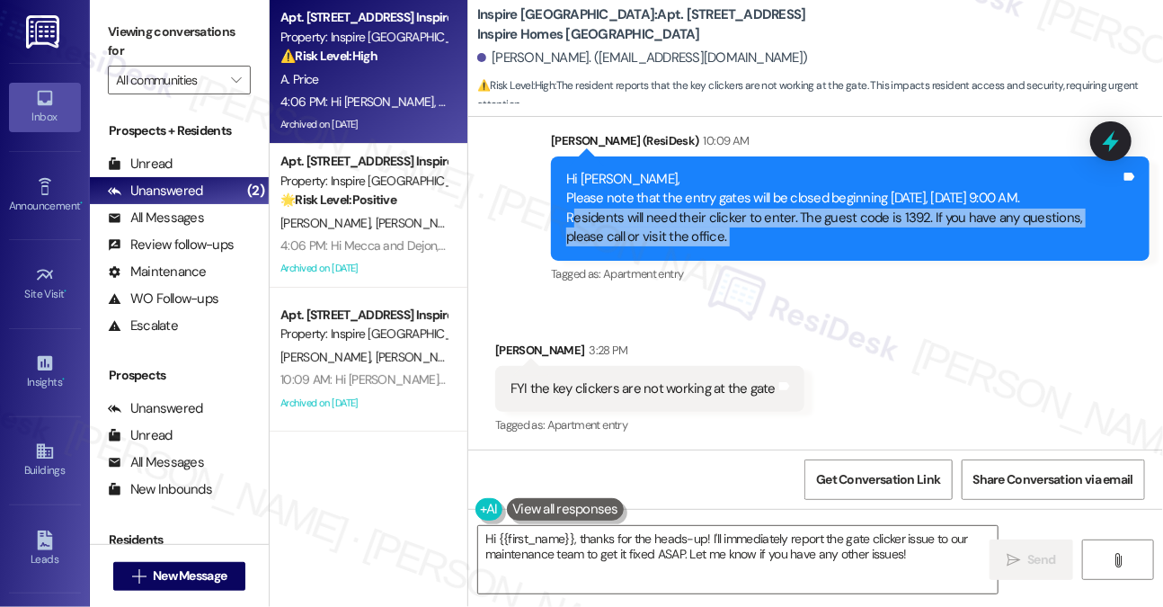
click at [762, 247] on div "Hi [PERSON_NAME], Please note that the entry gates will be closed beginning [DA…" at bounding box center [843, 208] width 555 height 77
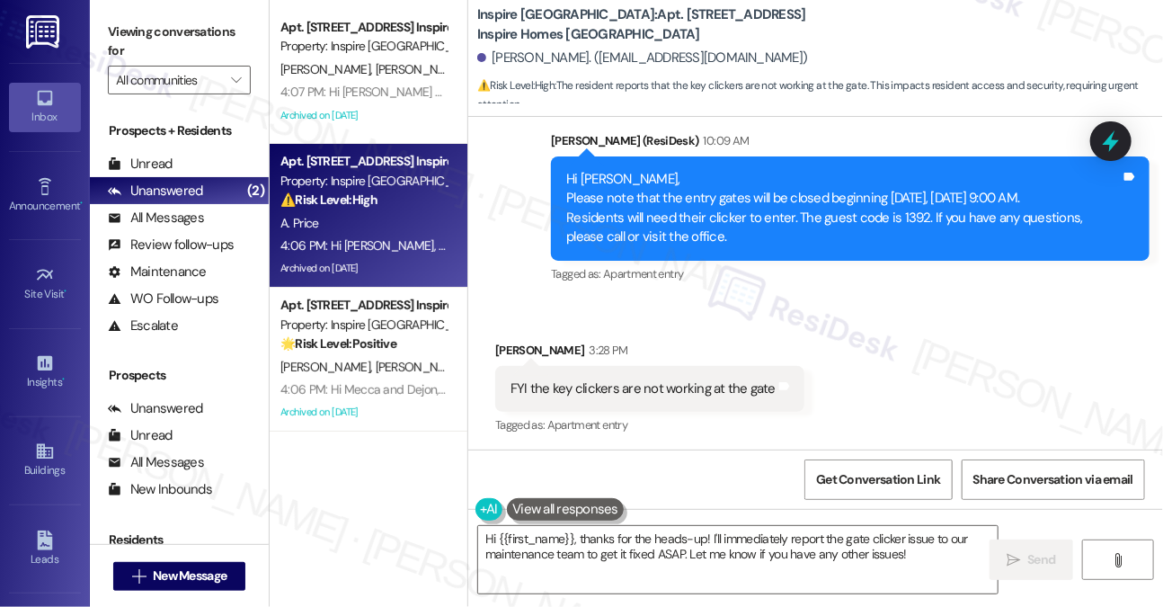
click at [619, 398] on div "FYI the key clickers are not working at the gate" at bounding box center [643, 388] width 265 height 19
copy div "FYI the key clickers are not working at the gate Tags and notes"
click at [131, 32] on label "Viewing conversations for" at bounding box center [179, 42] width 143 height 48
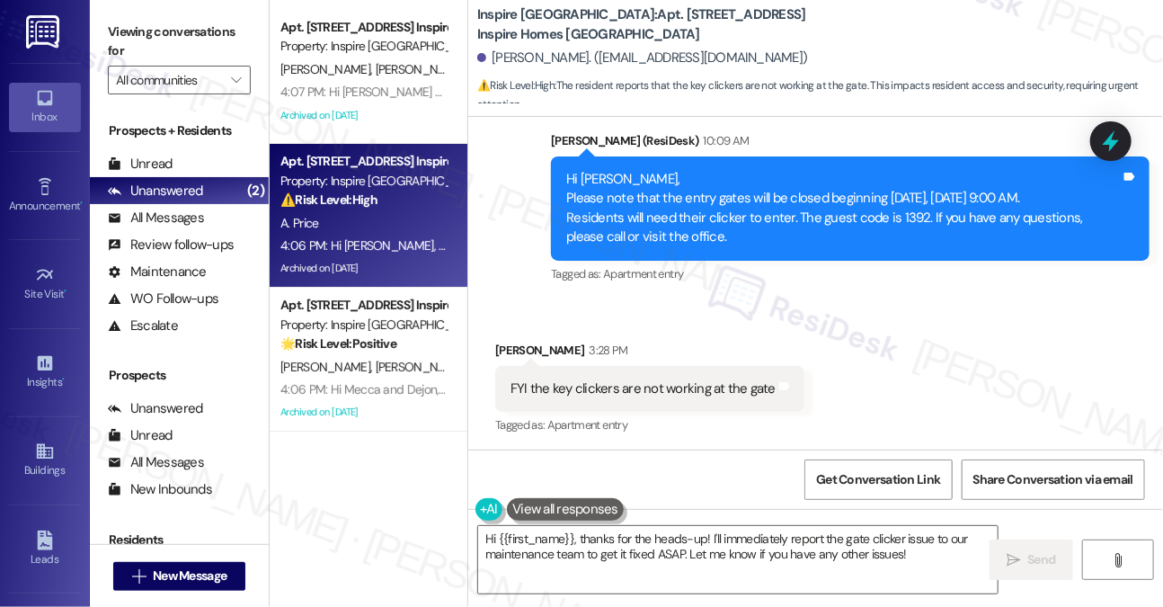
click at [499, 366] on div "[PERSON_NAME] 3:28 PM" at bounding box center [649, 353] width 309 height 25
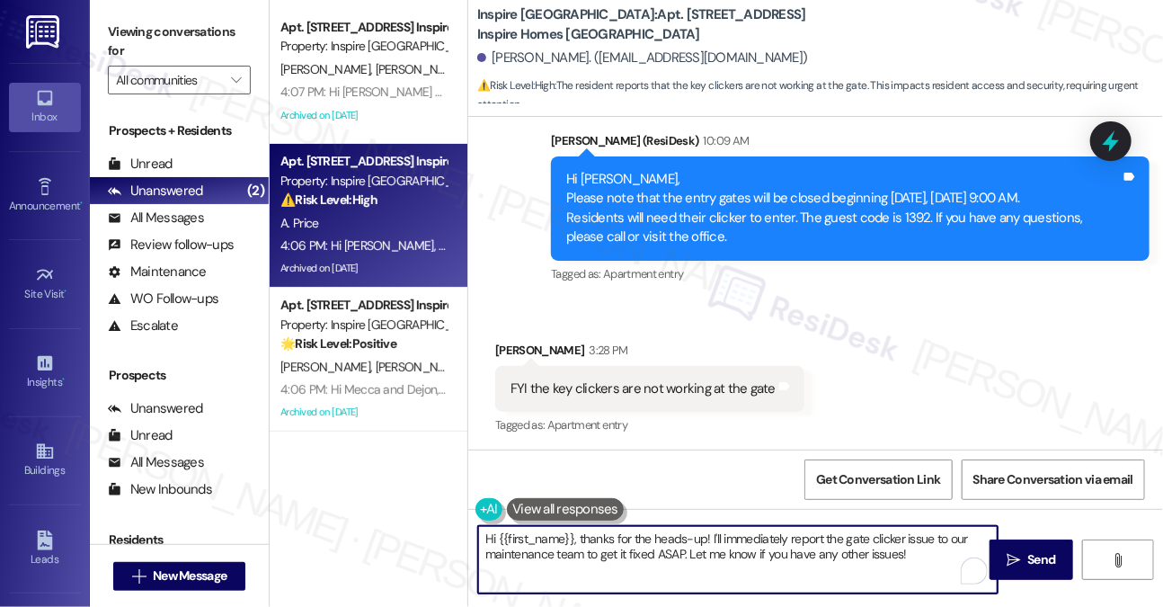
drag, startPoint x: 806, startPoint y: 557, endPoint x: 713, endPoint y: 535, distance: 95.3
click at [713, 535] on textarea "Hi {{first_name}}, thanks for the heads-up! I'll immediately report the gate cl…" at bounding box center [738, 559] width 520 height 67
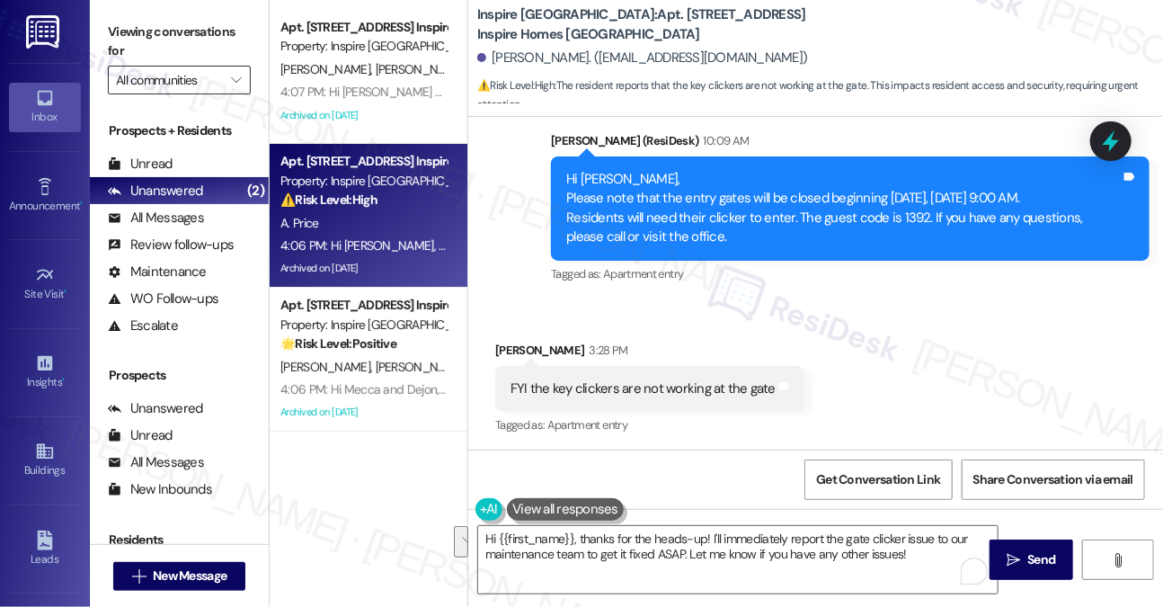
drag, startPoint x: 129, startPoint y: 24, endPoint x: 218, endPoint y: 82, distance: 105.2
click at [129, 24] on label "Viewing conversations for" at bounding box center [179, 42] width 143 height 48
click at [704, 539] on textarea "Hi {{first_name}}, thanks for the heads-up! I'll immediately report the gate cl…" at bounding box center [738, 559] width 520 height 67
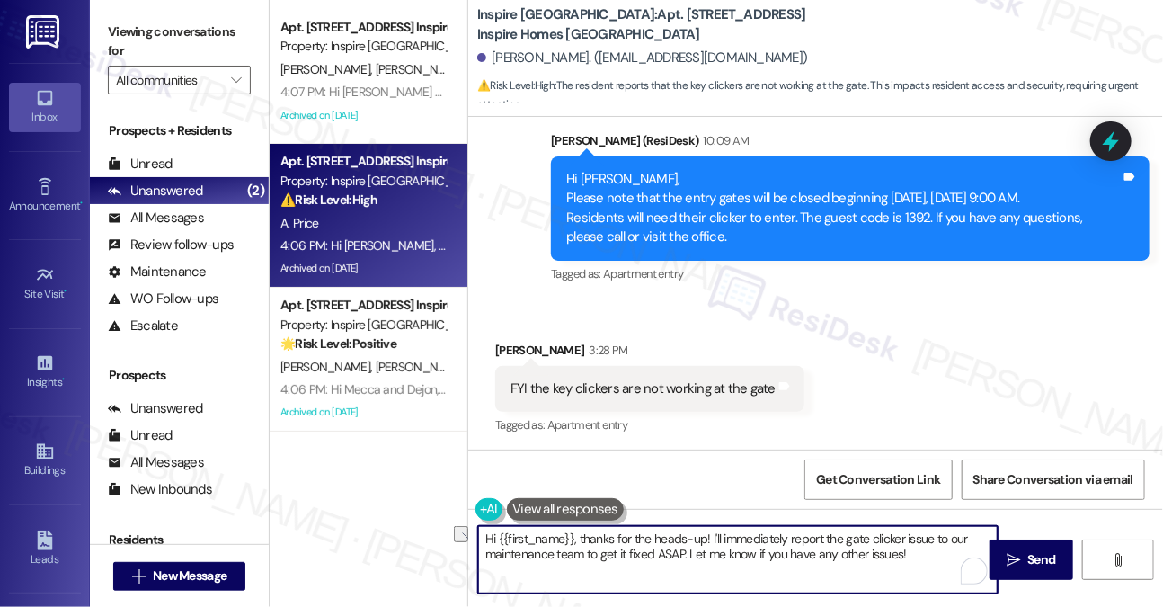
drag, startPoint x: 635, startPoint y: 537, endPoint x: 673, endPoint y: 533, distance: 38.8
click at [676, 533] on textarea "Hi {{first_name}}, thanks for the heads-up! I'll immediately report the gate cl…" at bounding box center [738, 559] width 520 height 67
drag, startPoint x: 578, startPoint y: 539, endPoint x: 698, endPoint y: 530, distance: 119.9
click at [704, 535] on textarea "Hi {{first_name}}, thanks for the heads-up! I'll immediately report the gate cl…" at bounding box center [738, 559] width 520 height 67
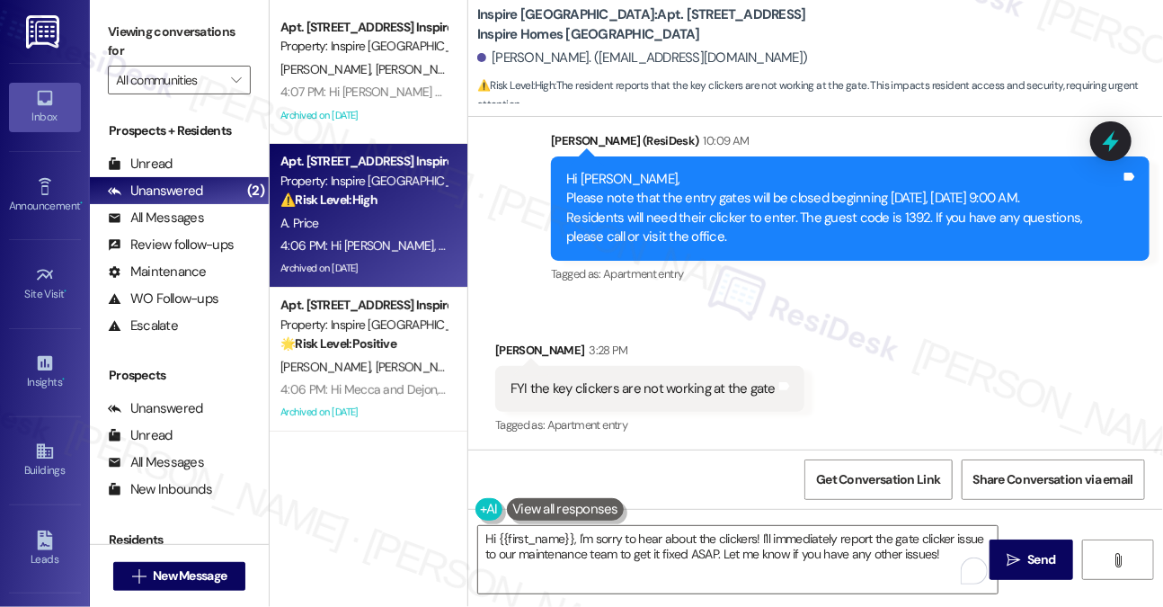
click at [120, 18] on label "Viewing conversations for" at bounding box center [179, 42] width 143 height 48
click at [938, 555] on textarea "Hi {{first_name}}, I'm sorry to hear about the clickers! I'll immediately repor…" at bounding box center [738, 559] width 520 height 67
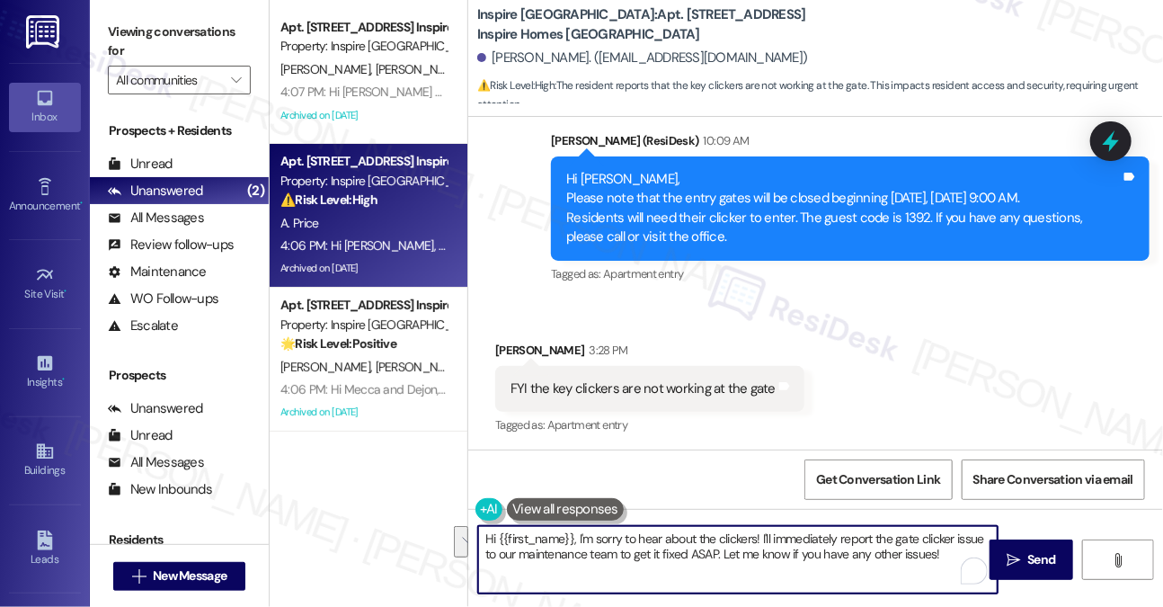
drag, startPoint x: 947, startPoint y: 556, endPoint x: 786, endPoint y: 528, distance: 163.3
click at [763, 532] on textarea "Hi {{first_name}}, I'm sorry to hear about the clickers! I'll immediately repor…" at bounding box center [738, 559] width 520 height 67
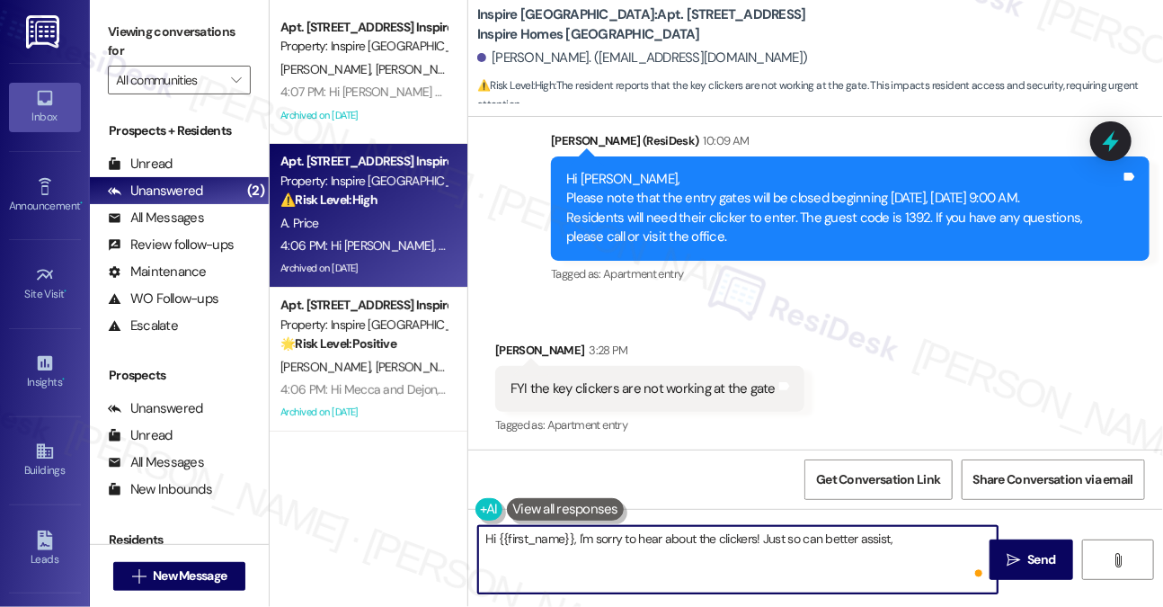
paste textarea "do the lights flash but the gate doesn’t open, or is there no response at all?"
drag, startPoint x: 788, startPoint y: 539, endPoint x: 895, endPoint y: 526, distance: 108.6
click at [895, 526] on textarea "Hi {{first_name}}, I'm sorry to hear about the clickers! Just so can better ass…" at bounding box center [738, 559] width 520 height 67
click at [746, 553] on textarea "Hi {{first_name}}, I'm sorry to hear about the clickers! Just to confirm, do th…" at bounding box center [738, 559] width 520 height 67
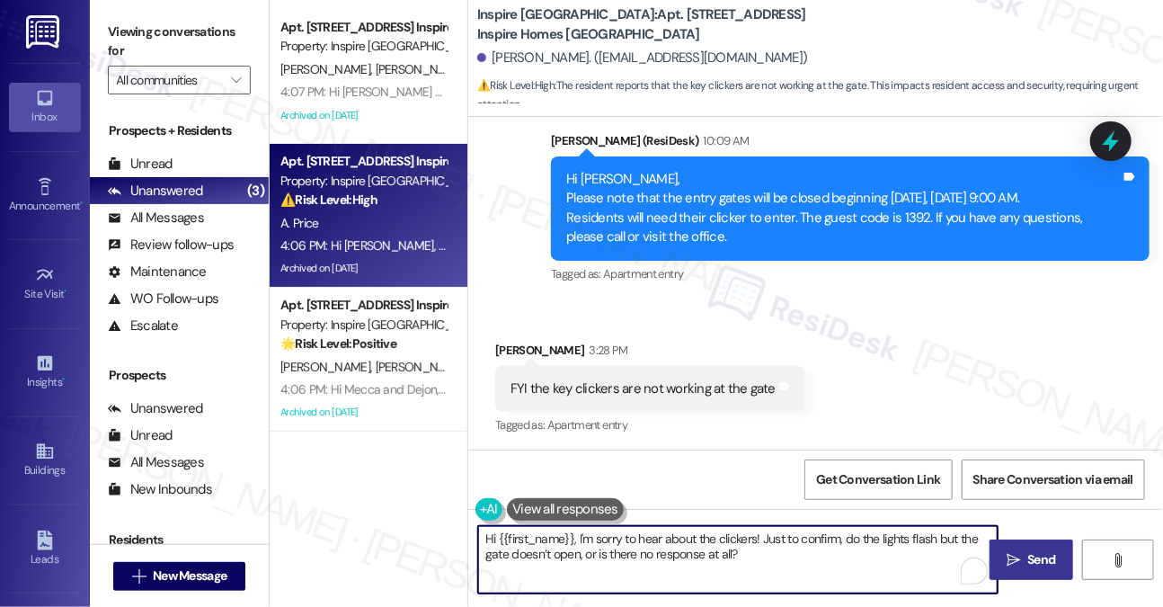
type textarea "Hi {{first_name}}, I'm sorry to hear about the clickers! Just to confirm, do th…"
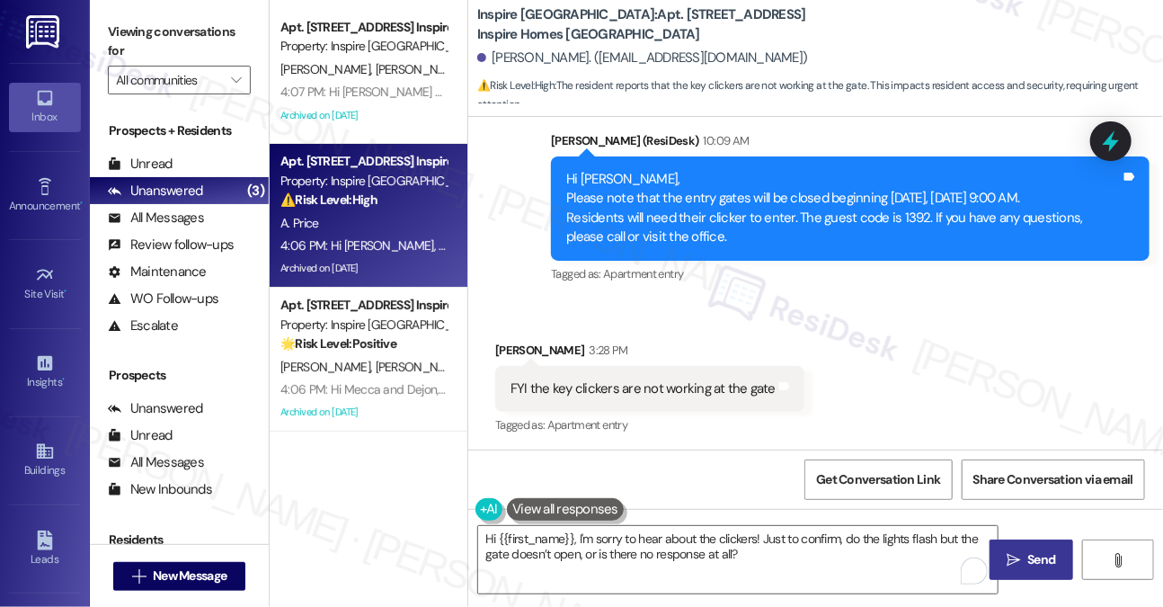
click at [1028, 546] on button " Send" at bounding box center [1032, 559] width 84 height 40
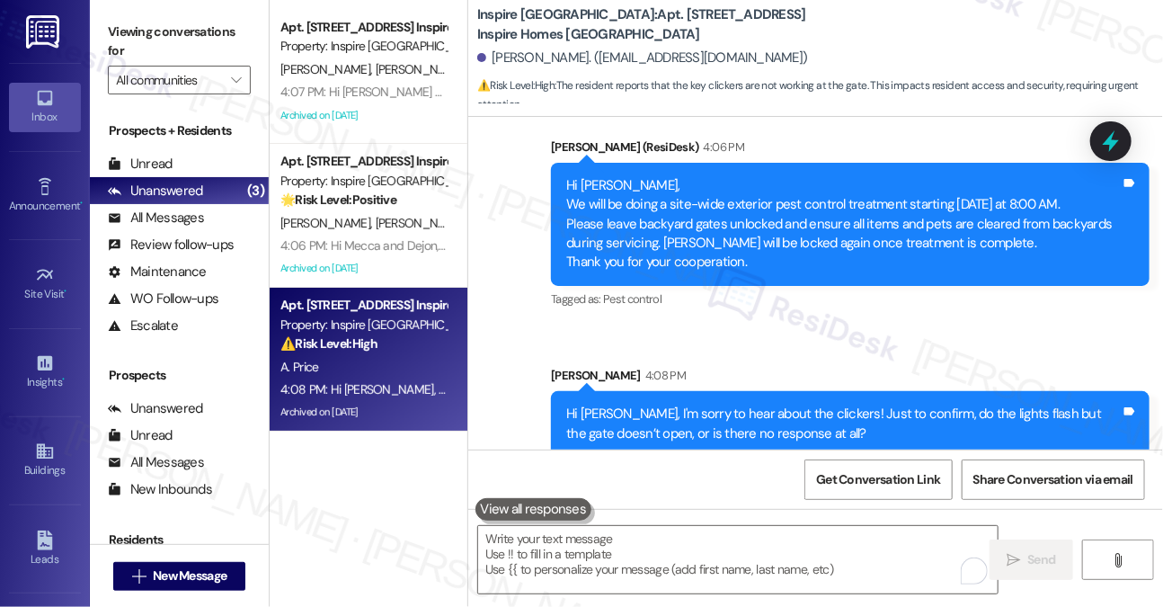
scroll to position [3639, 0]
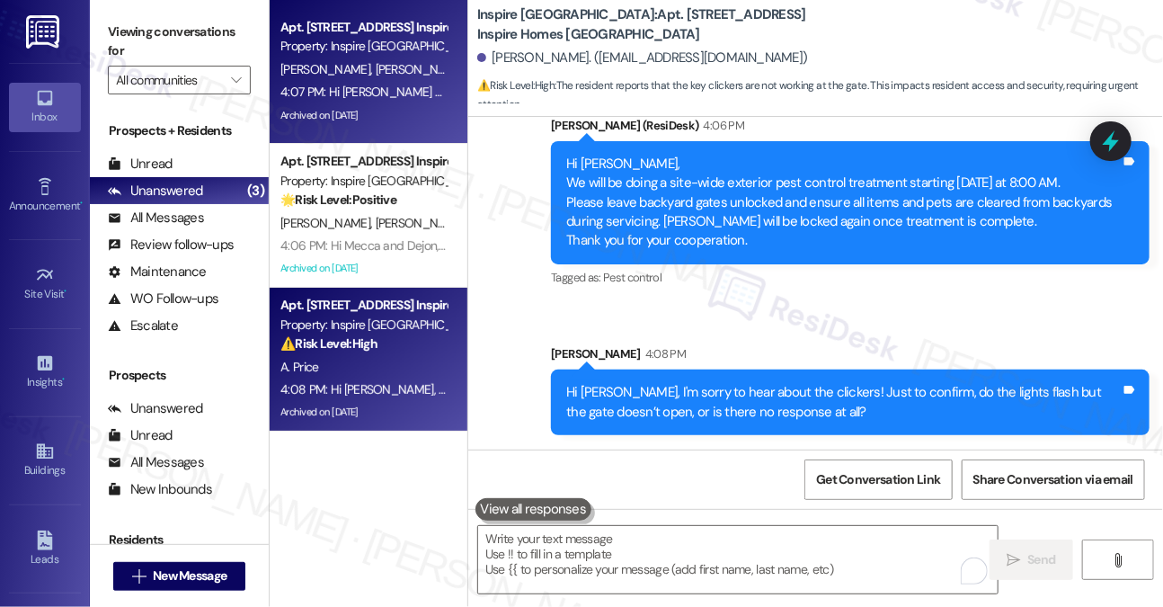
click at [405, 105] on div "Archived on [DATE]" at bounding box center [364, 115] width 170 height 22
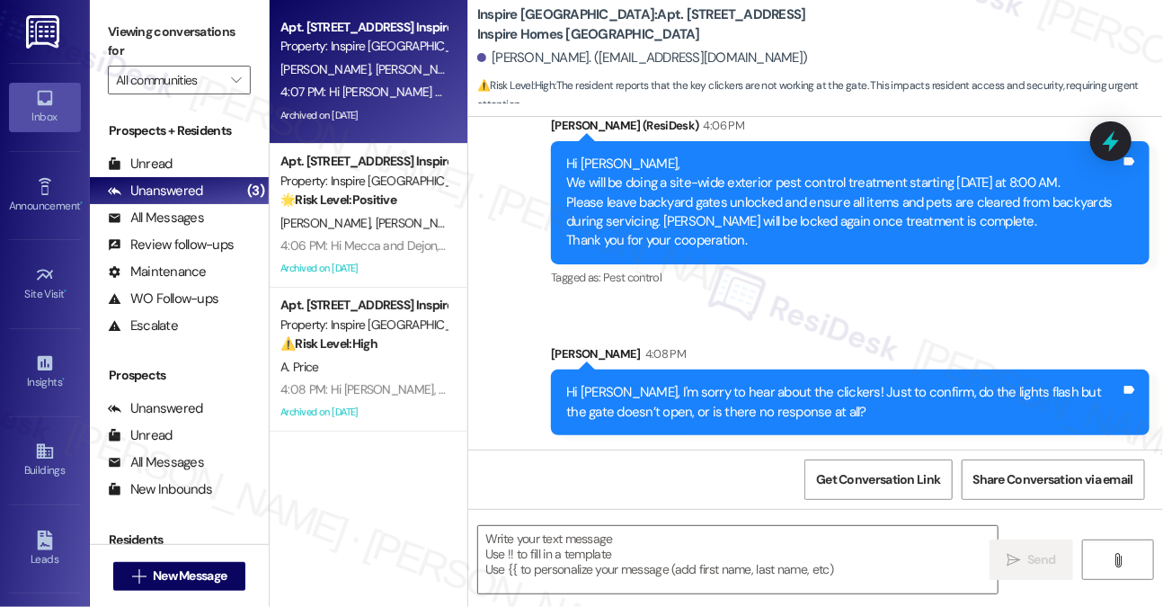
type textarea "Fetching suggested responses. Please feel free to read through the conversation…"
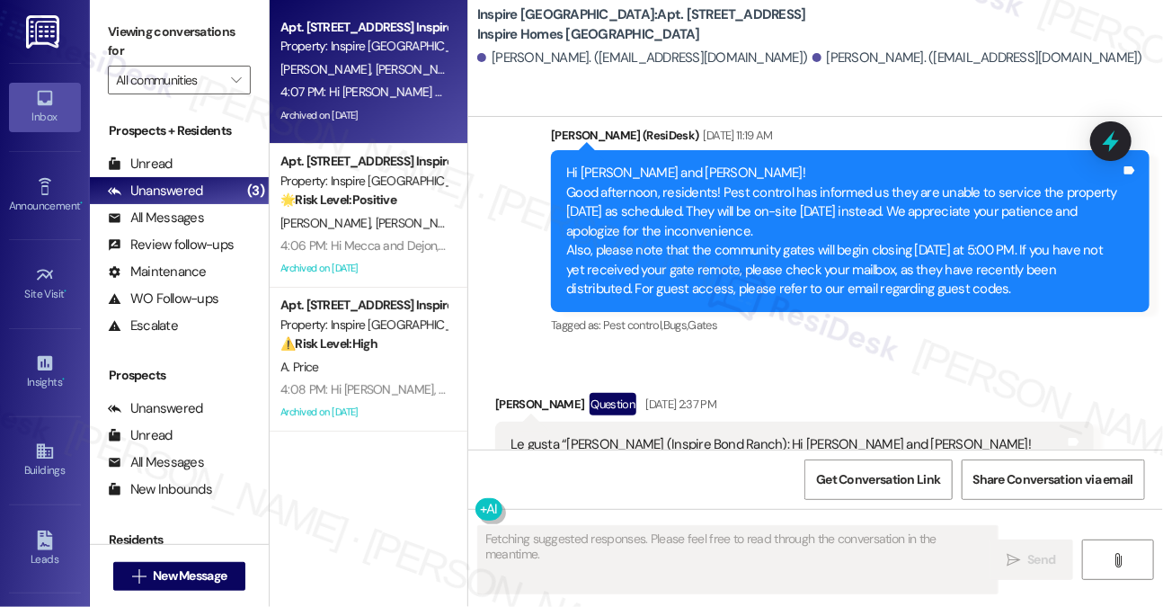
scroll to position [1110, 0]
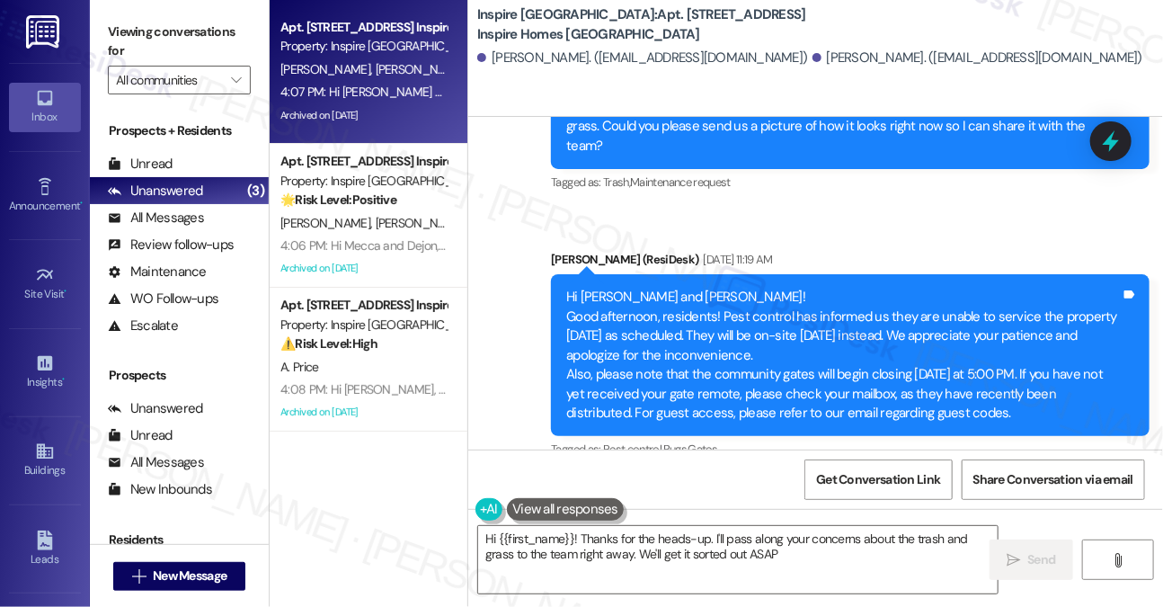
type textarea "Hi {{first_name}}! Thanks for the heads-up. I'll pass along your concerns about…"
